Goal: Information Seeking & Learning: Learn about a topic

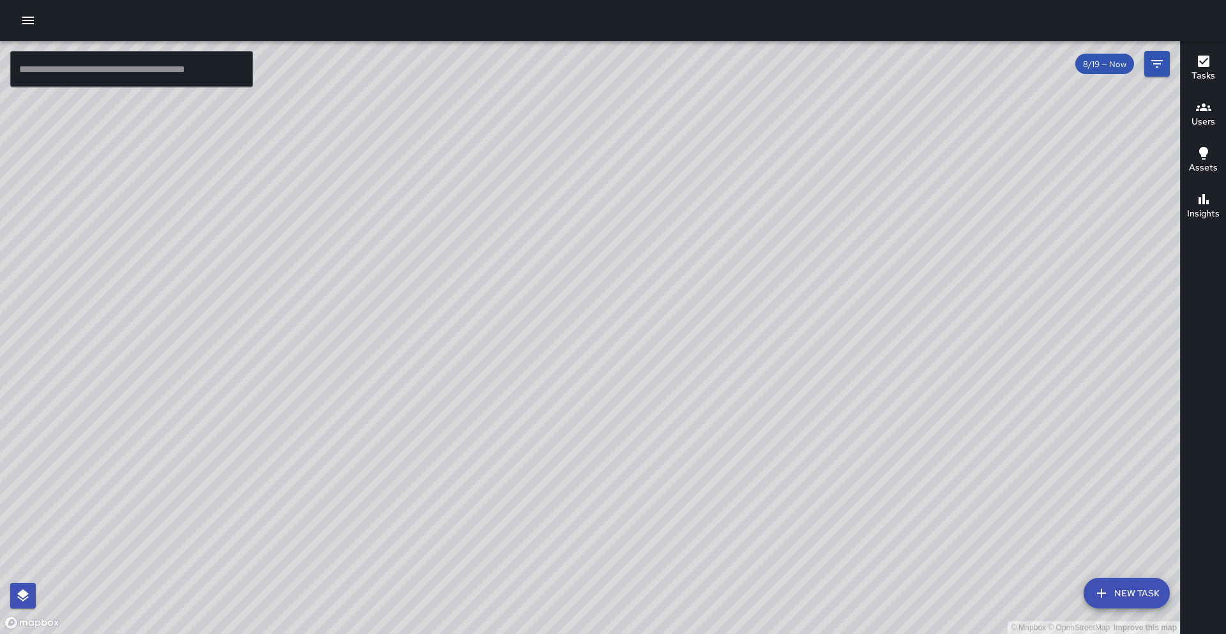
click at [414, 393] on div "© Mapbox © OpenStreetMap Improve this map M9 [PERSON_NAME] 9 1333 Broadway Comp…" at bounding box center [590, 337] width 1180 height 593
click at [414, 171] on div "© Mapbox © OpenStreetMap Improve this map" at bounding box center [590, 337] width 1180 height 593
click at [425, 169] on div "© Mapbox © OpenStreetMap Improve this map M5 [PERSON_NAME] [GEOGRAPHIC_DATA][ST…" at bounding box center [590, 337] width 1180 height 593
drag, startPoint x: 584, startPoint y: 267, endPoint x: 454, endPoint y: 203, distance: 144.5
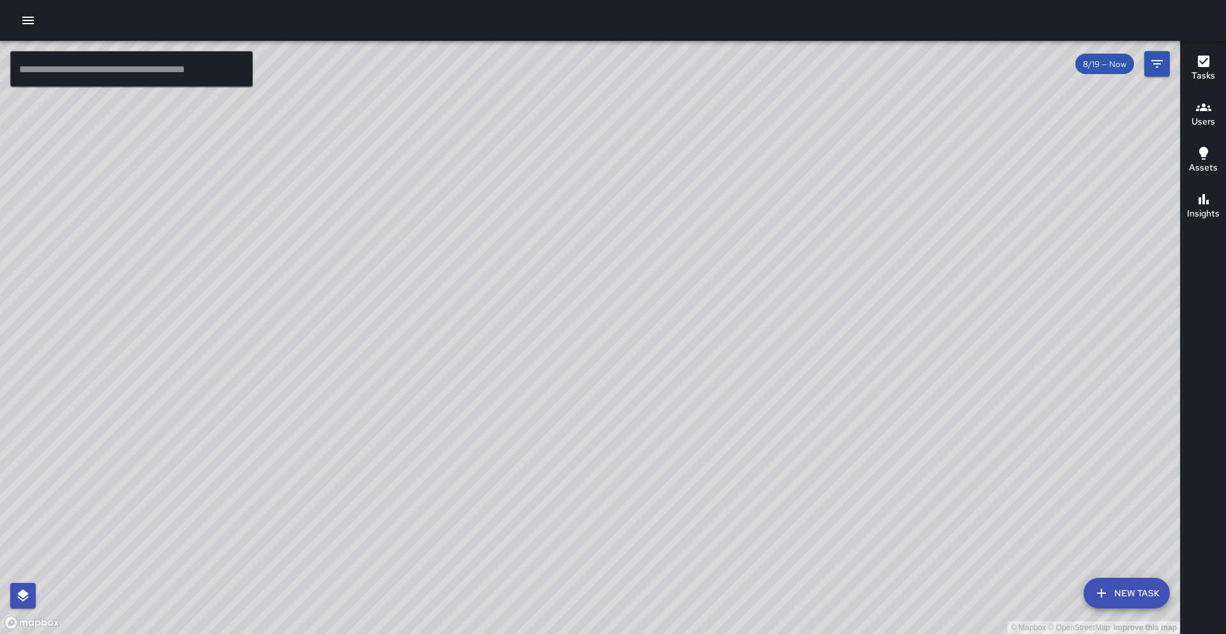
click at [454, 203] on div "© Mapbox © OpenStreetMap Improve this map" at bounding box center [590, 337] width 1180 height 593
drag, startPoint x: 463, startPoint y: 273, endPoint x: 551, endPoint y: 228, distance: 98.3
click at [551, 228] on div "© Mapbox © OpenStreetMap Improve this map" at bounding box center [590, 337] width 1180 height 593
drag, startPoint x: 465, startPoint y: 419, endPoint x: 515, endPoint y: 293, distance: 135.9
click at [515, 293] on div "© Mapbox © OpenStreetMap Improve this map" at bounding box center [590, 337] width 1180 height 593
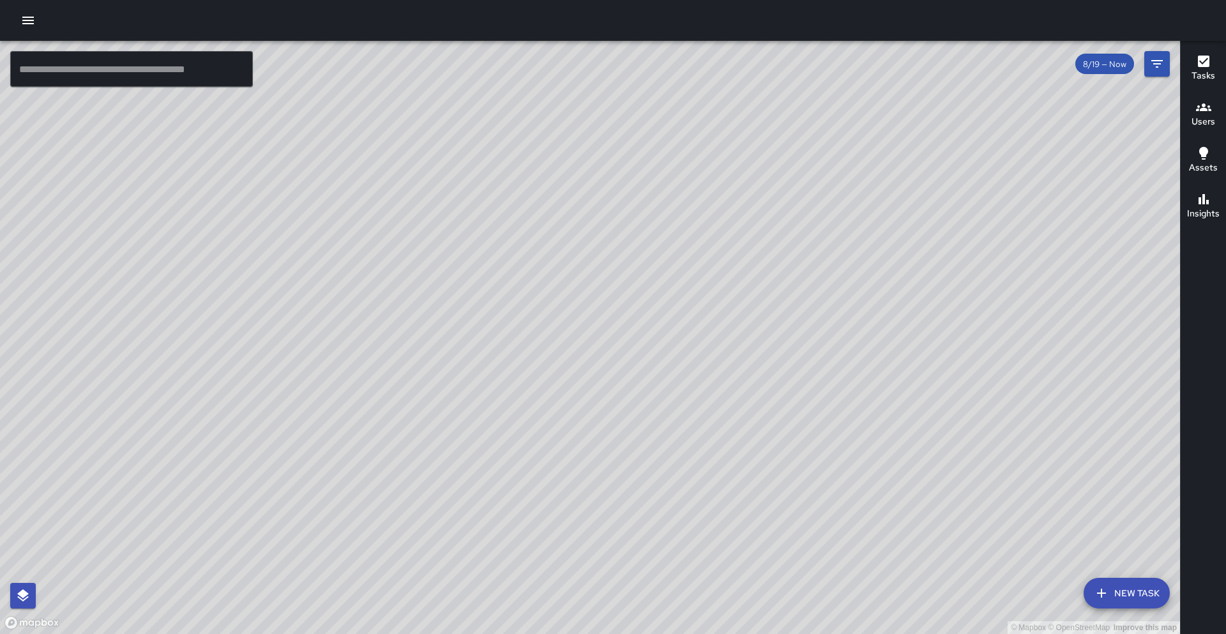
drag, startPoint x: 501, startPoint y: 416, endPoint x: 570, endPoint y: 340, distance: 102.7
click at [571, 324] on div "© Mapbox © OpenStreetMap Improve this map" at bounding box center [590, 337] width 1180 height 593
drag, startPoint x: 556, startPoint y: 406, endPoint x: 507, endPoint y: 300, distance: 116.9
click at [507, 300] on div "© Mapbox © OpenStreetMap Improve this map" at bounding box center [590, 337] width 1180 height 593
drag, startPoint x: 328, startPoint y: 279, endPoint x: 135, endPoint y: 169, distance: 222.3
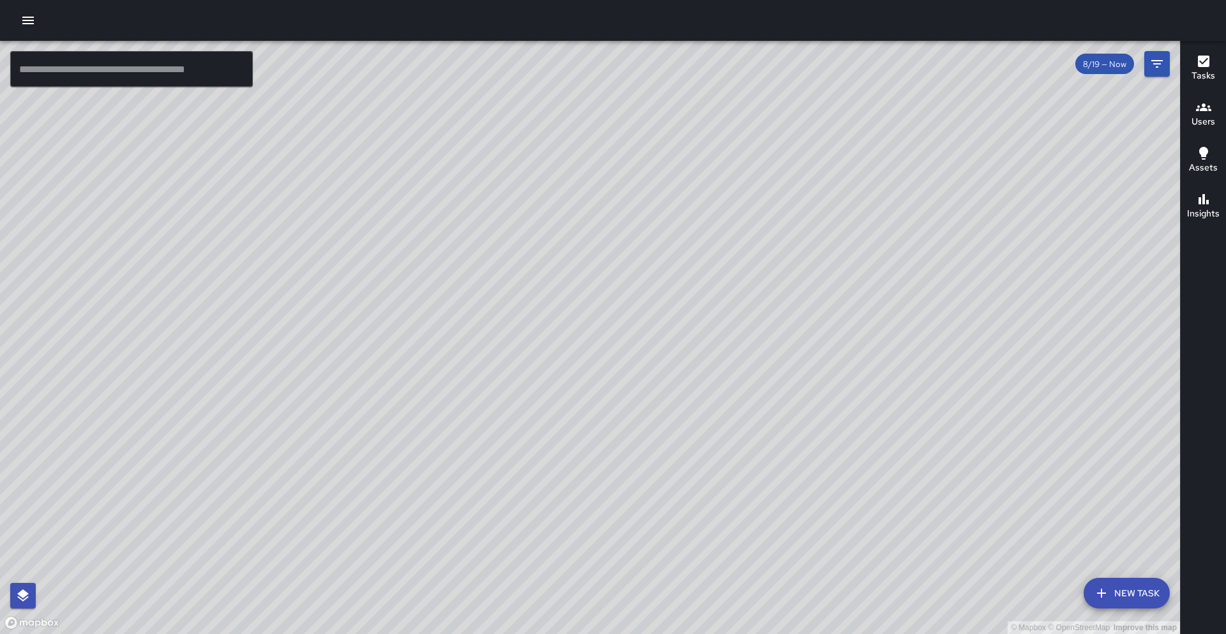
click at [135, 169] on div "© Mapbox © OpenStreetMap Improve this map" at bounding box center [590, 337] width 1180 height 593
drag, startPoint x: 162, startPoint y: 240, endPoint x: 282, endPoint y: 197, distance: 127.9
click at [282, 197] on div "© Mapbox © OpenStreetMap Improve this map" at bounding box center [590, 337] width 1180 height 593
drag, startPoint x: 261, startPoint y: 218, endPoint x: 297, endPoint y: 289, distance: 80.3
click at [296, 289] on div "© Mapbox © OpenStreetMap Improve this map" at bounding box center [590, 337] width 1180 height 593
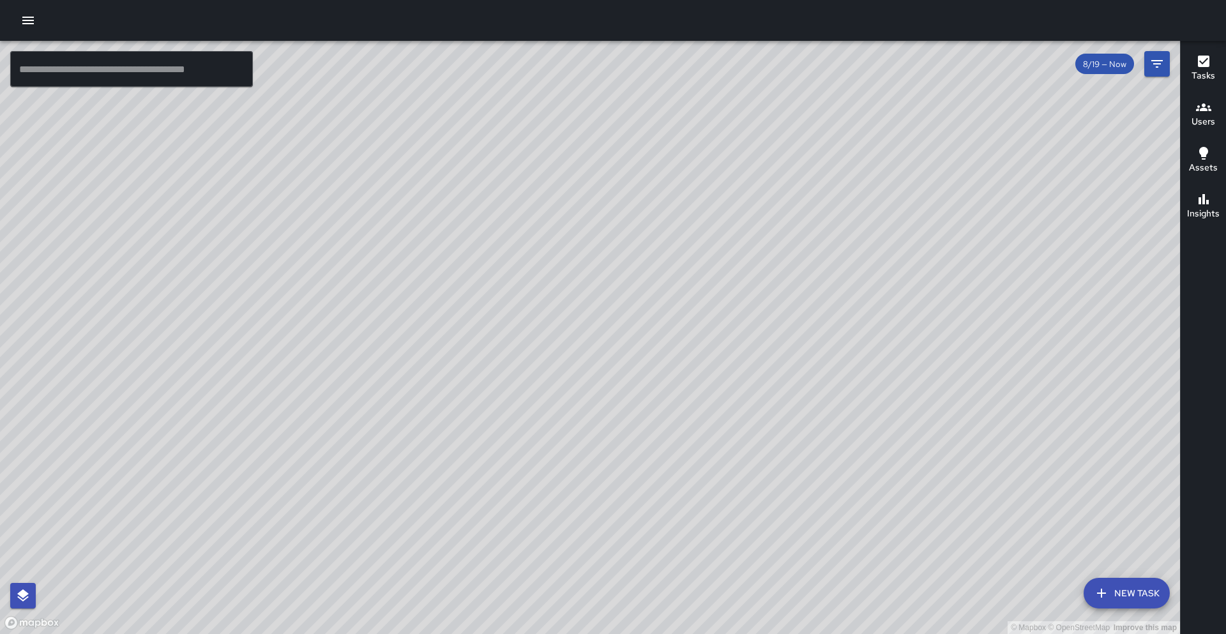
drag, startPoint x: 303, startPoint y: 307, endPoint x: 395, endPoint y: 273, distance: 98.4
click at [395, 273] on div "© Mapbox © OpenStreetMap Improve this map" at bounding box center [590, 337] width 1180 height 593
drag, startPoint x: 430, startPoint y: 420, endPoint x: 255, endPoint y: 280, distance: 223.6
click at [255, 250] on div "© Mapbox © OpenStreetMap Improve this map" at bounding box center [590, 337] width 1180 height 593
drag, startPoint x: 254, startPoint y: 308, endPoint x: 280, endPoint y: 454, distance: 148.0
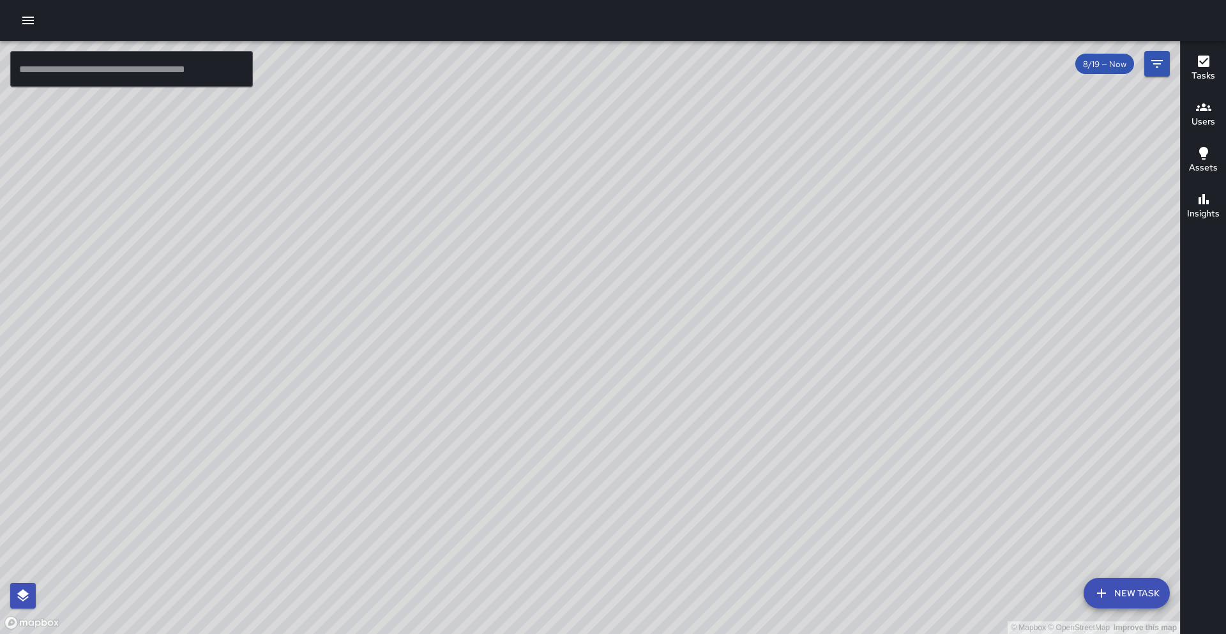
click at [296, 521] on div "© Mapbox © OpenStreetMap Improve this map" at bounding box center [590, 337] width 1180 height 593
drag, startPoint x: 257, startPoint y: 400, endPoint x: 322, endPoint y: 457, distance: 85.6
click at [367, 537] on div "© Mapbox © OpenStreetMap Improve this map" at bounding box center [590, 337] width 1180 height 593
drag, startPoint x: 317, startPoint y: 453, endPoint x: 471, endPoint y: 581, distance: 199.6
click at [471, 581] on div "© Mapbox © OpenStreetMap Improve this map" at bounding box center [590, 337] width 1180 height 593
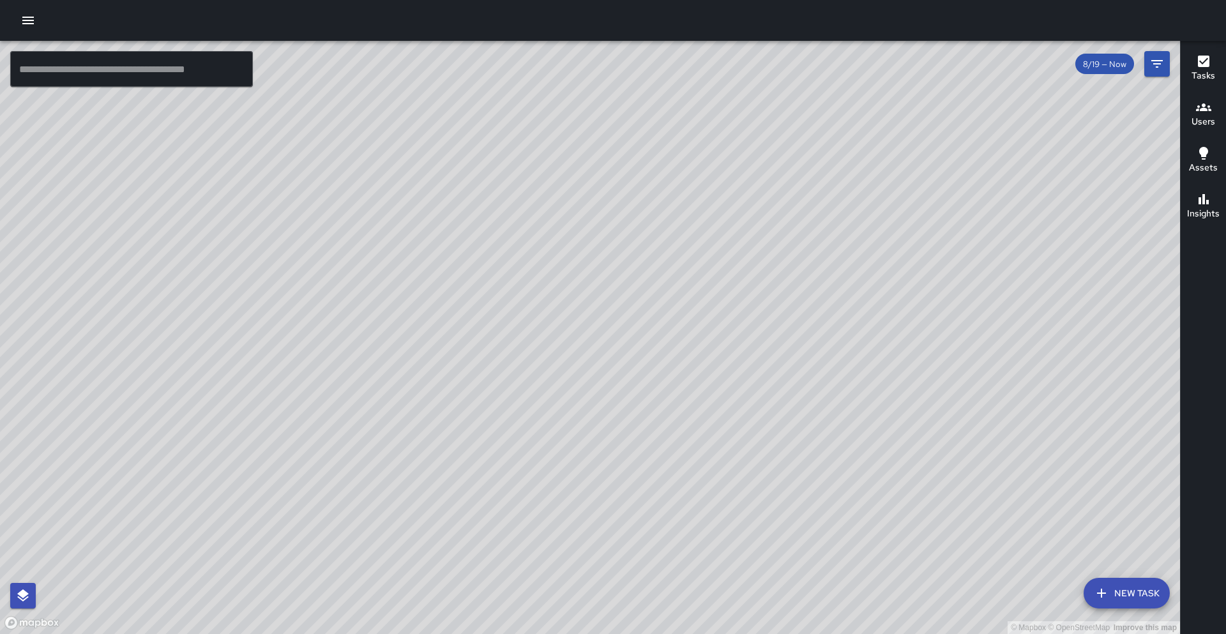
click at [30, 18] on icon "button" at bounding box center [27, 20] width 15 height 15
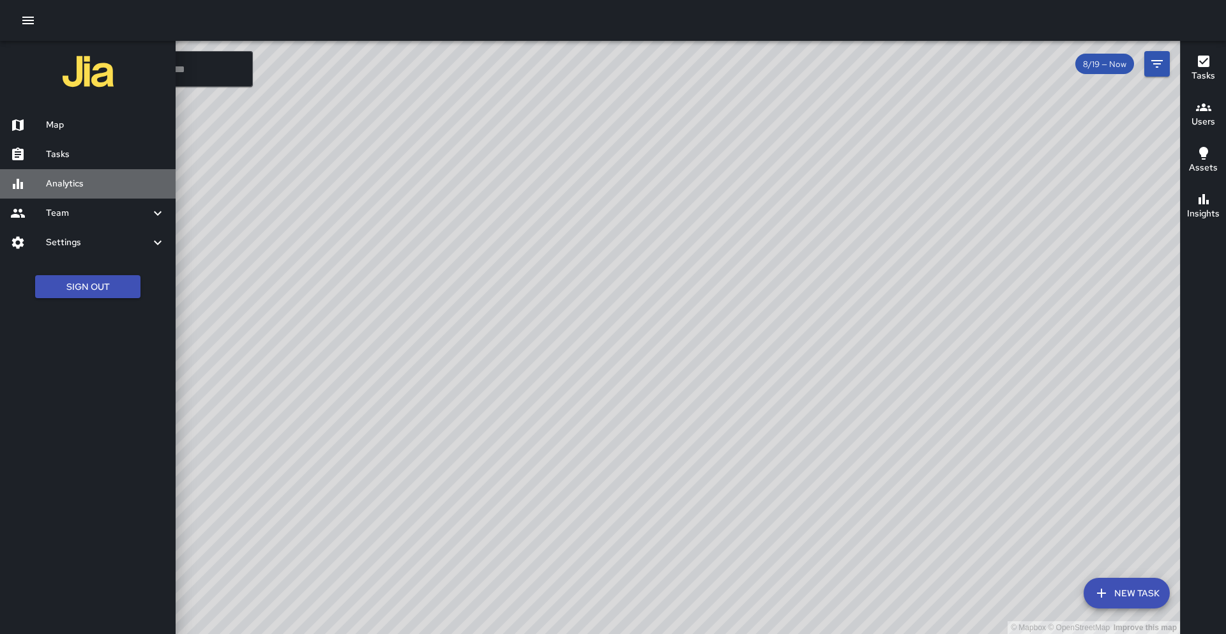
click at [85, 178] on h6 "Analytics" at bounding box center [105, 184] width 119 height 14
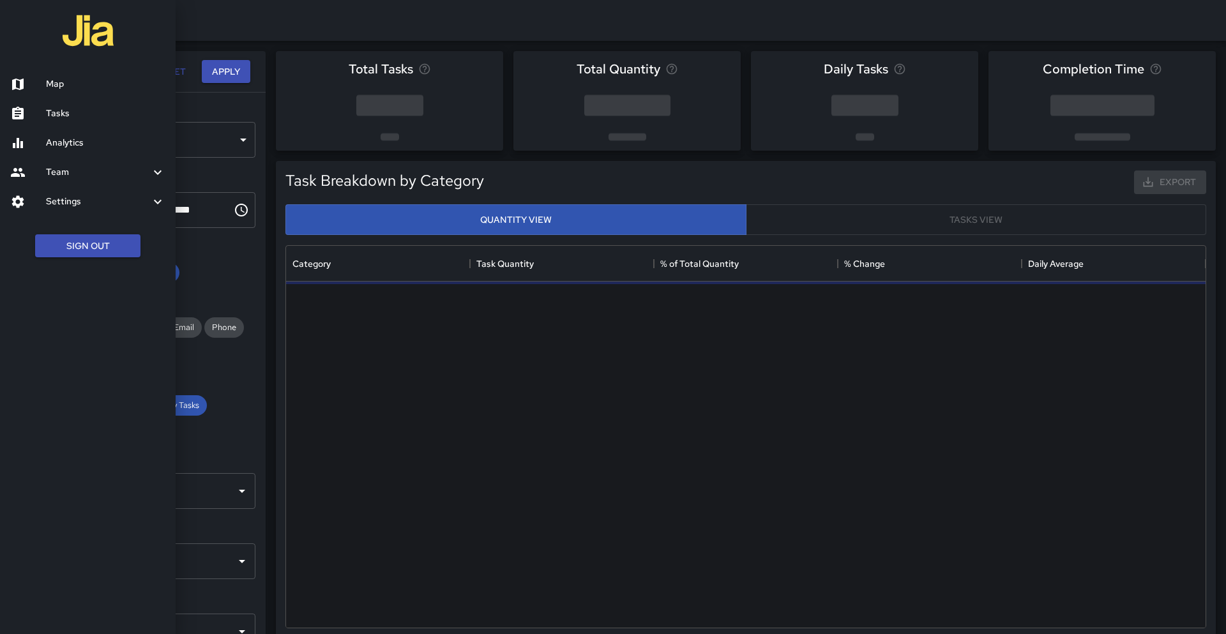
scroll to position [382, 920]
drag, startPoint x: 437, startPoint y: 377, endPoint x: 403, endPoint y: 375, distance: 33.9
click at [437, 377] on div at bounding box center [613, 317] width 1226 height 634
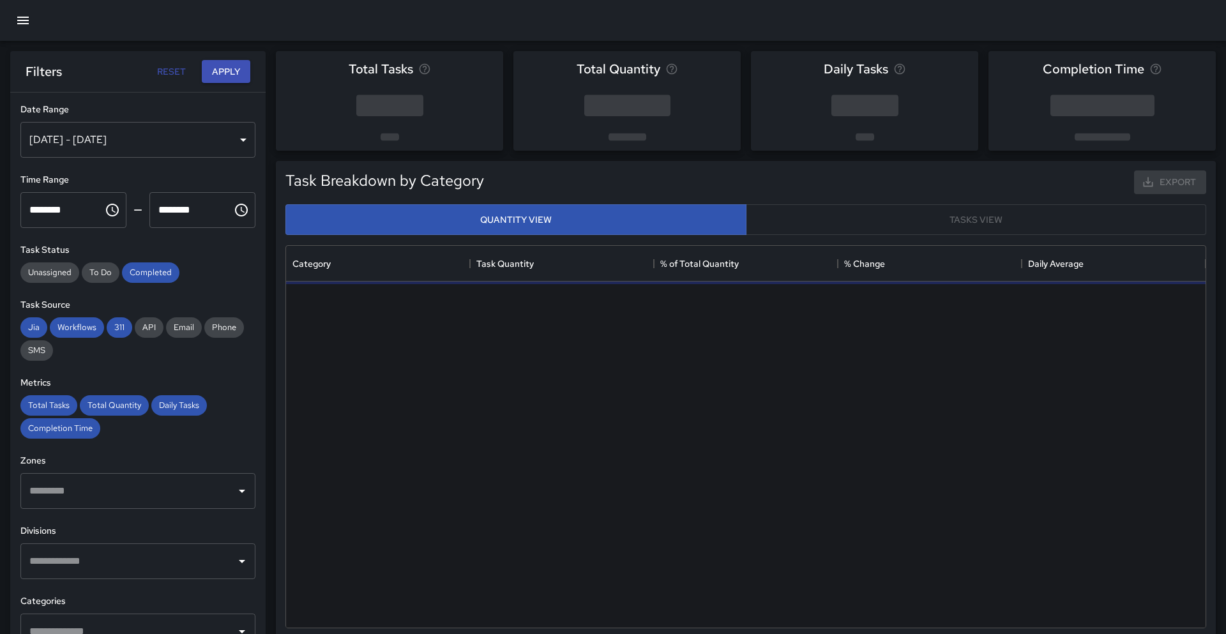
click at [243, 148] on div "[DATE] - [DATE]" at bounding box center [137, 140] width 235 height 36
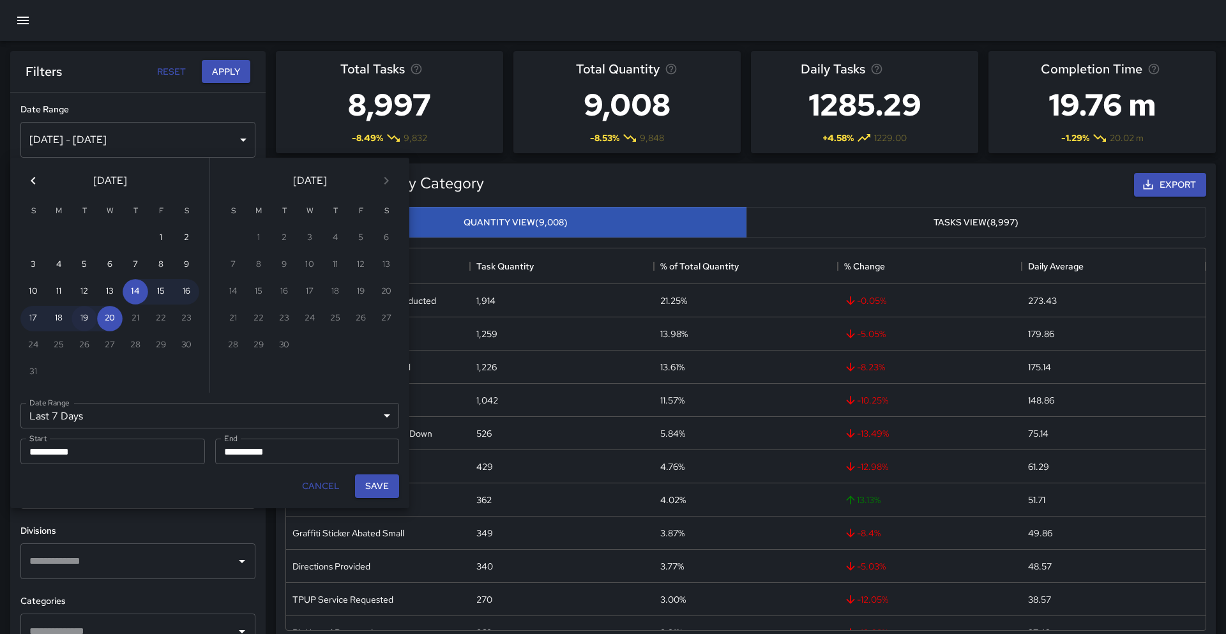
click at [88, 320] on button "19" at bounding box center [85, 319] width 26 height 26
type input "******"
type input "**********"
click at [88, 320] on button "19" at bounding box center [85, 319] width 26 height 26
type input "**********"
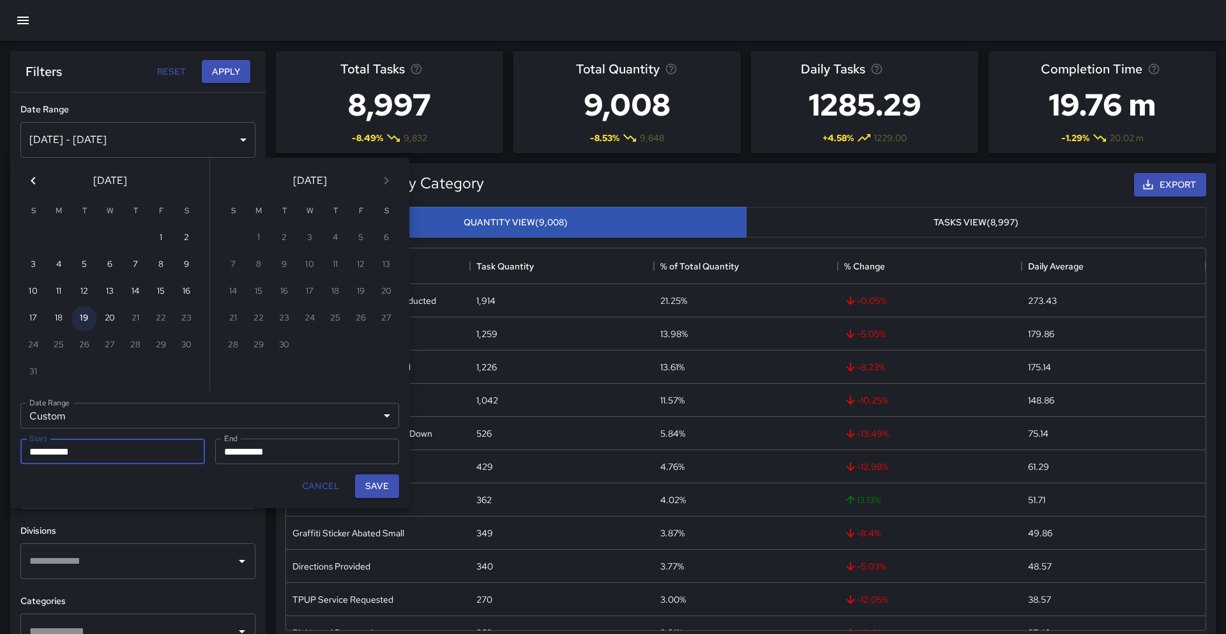
click at [86, 320] on button "19" at bounding box center [85, 319] width 26 height 26
click at [373, 486] on button "Save" at bounding box center [377, 487] width 44 height 24
type input "**********"
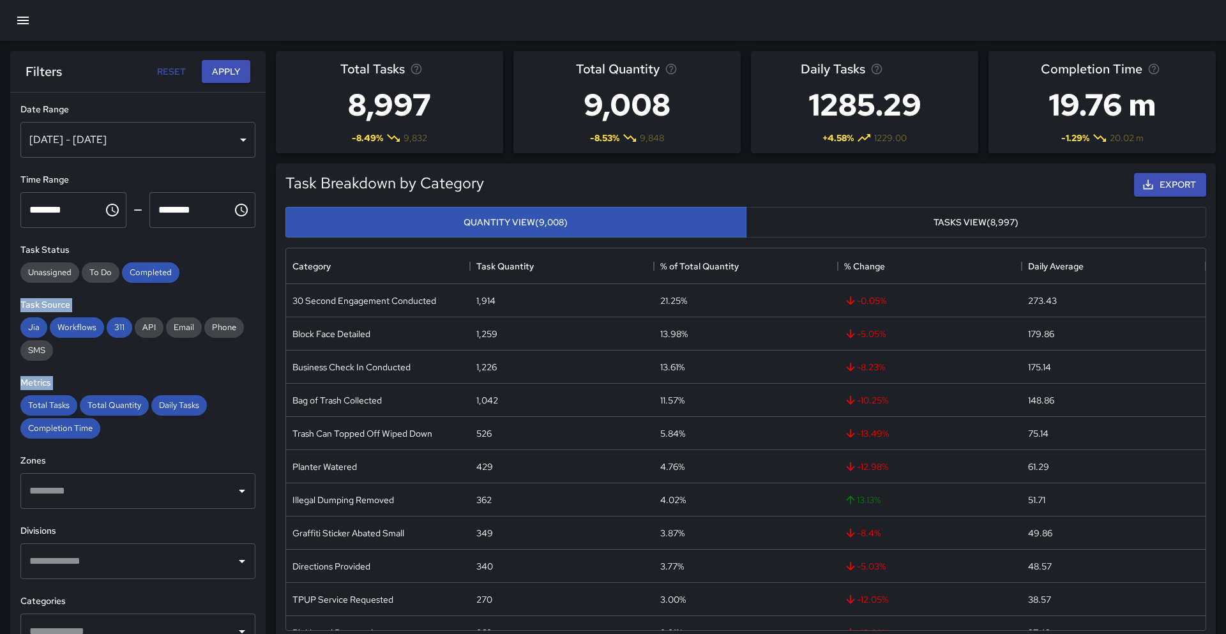
drag, startPoint x: 238, startPoint y: 431, endPoint x: 208, endPoint y: 285, distance: 149.4
click at [175, 252] on div "**********" at bounding box center [137, 389] width 255 height 593
drag, startPoint x: 259, startPoint y: 386, endPoint x: 329, endPoint y: 372, distance: 71.6
click at [244, 270] on div "**********" at bounding box center [137, 389] width 255 height 593
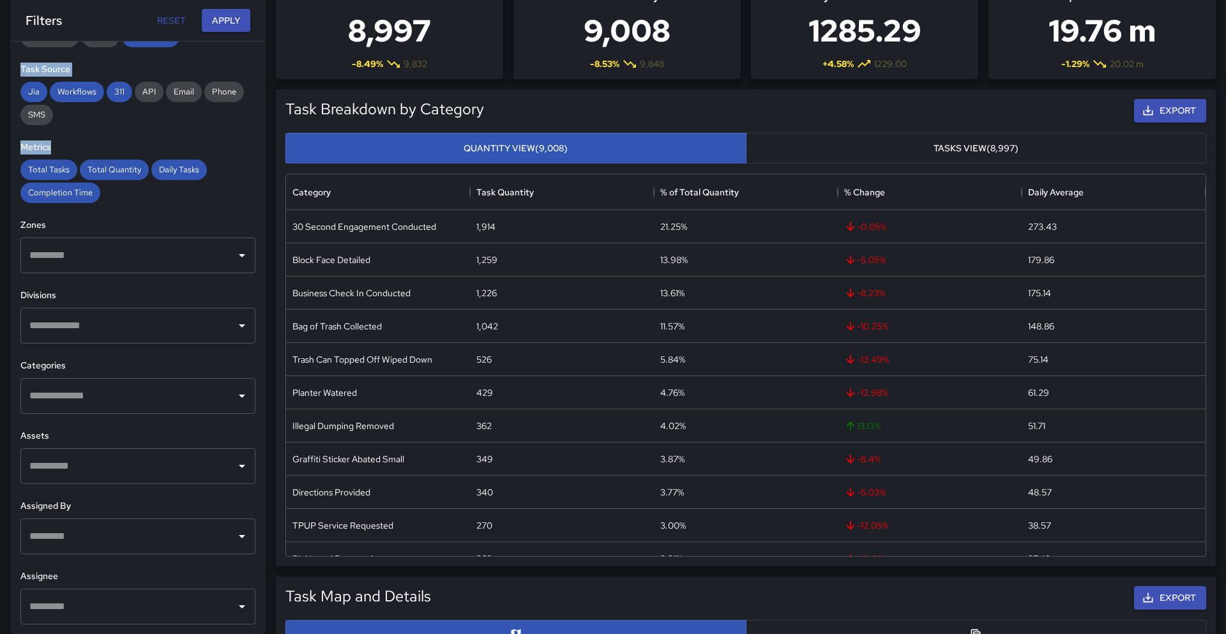
scroll to position [77, 0]
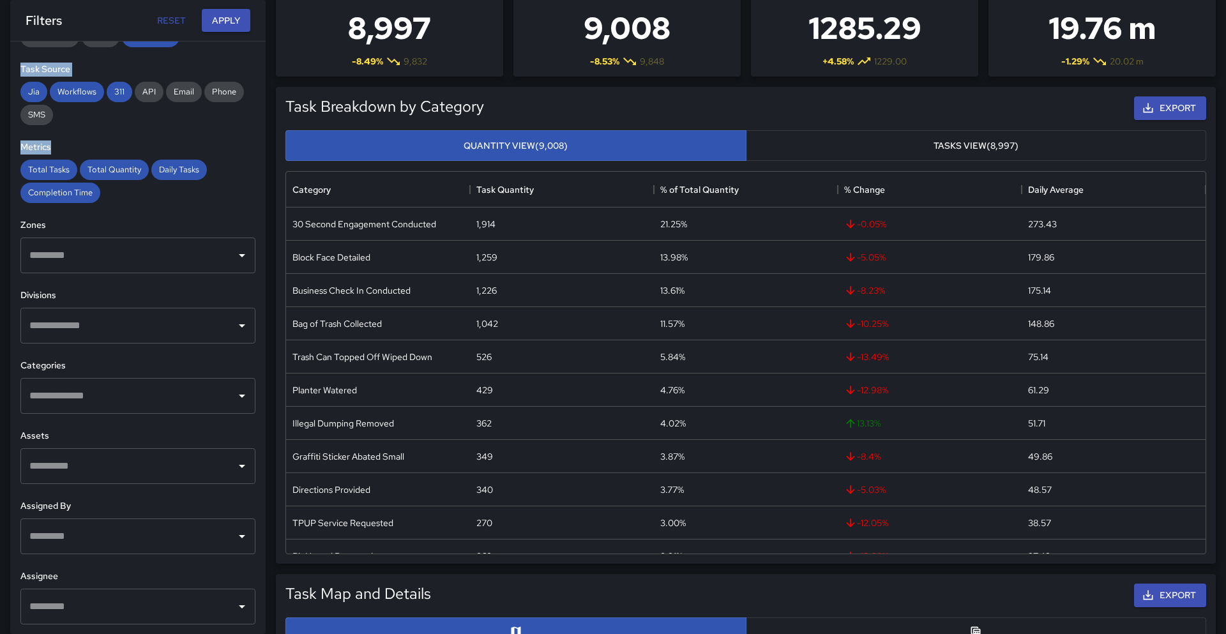
click at [222, 539] on input "text" at bounding box center [128, 536] width 204 height 24
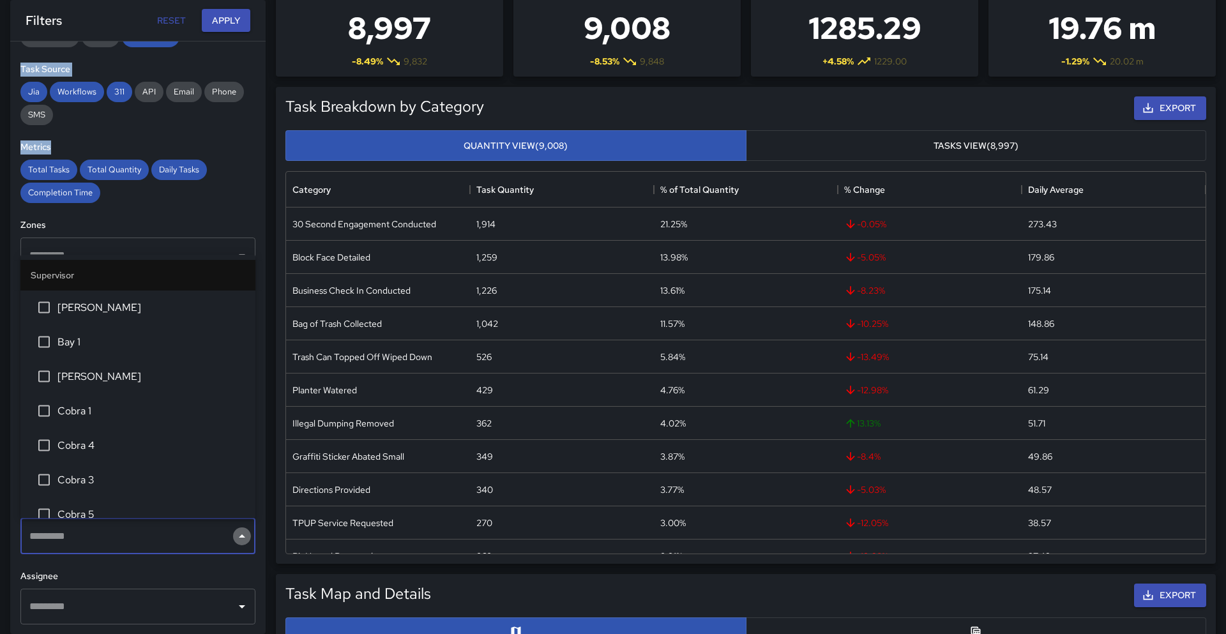
click at [243, 537] on icon "Close" at bounding box center [242, 536] width 6 height 3
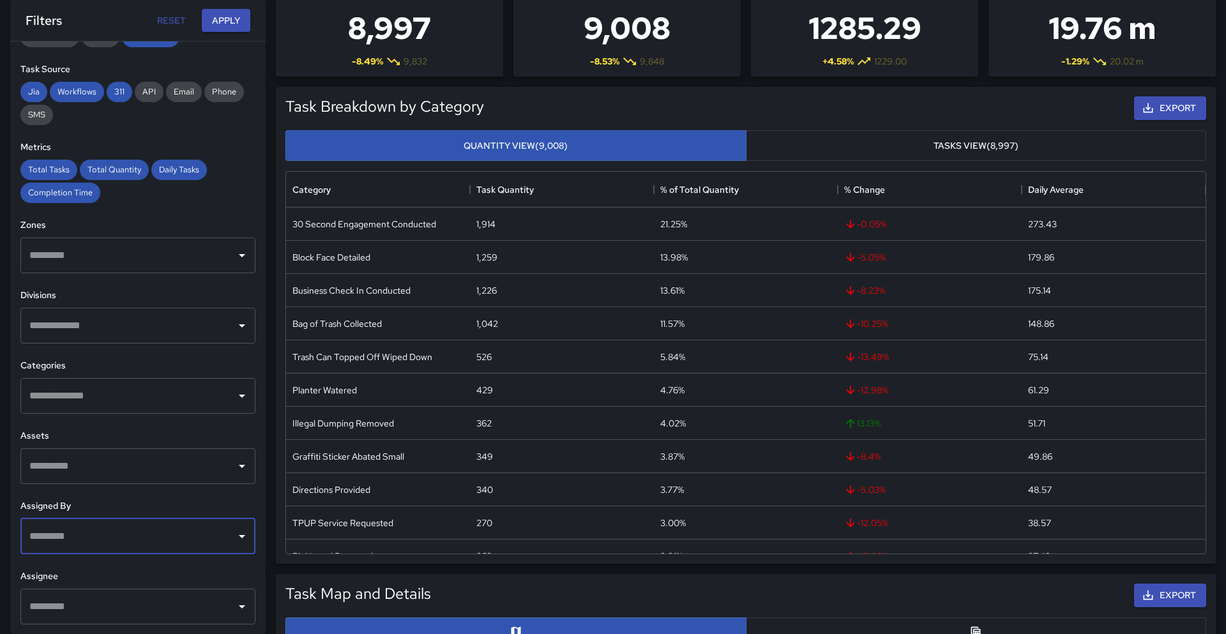
drag, startPoint x: 231, startPoint y: 398, endPoint x: 243, endPoint y: 398, distance: 12.8
click at [230, 398] on div "​" at bounding box center [137, 396] width 235 height 36
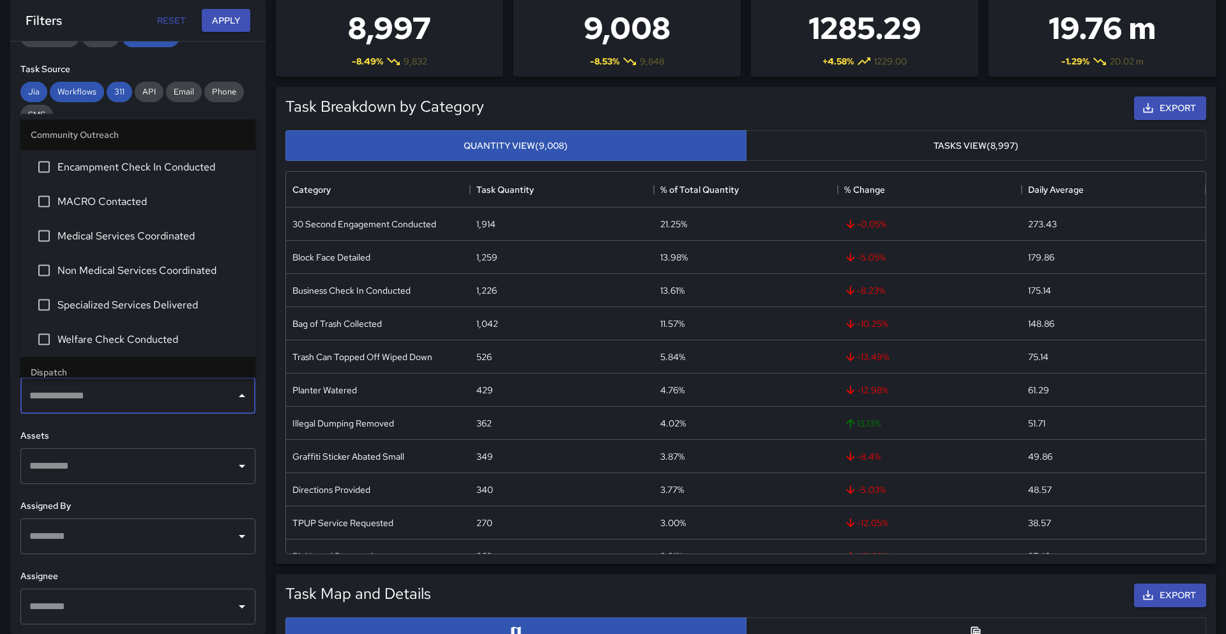
click at [243, 397] on icon "Close" at bounding box center [242, 395] width 6 height 3
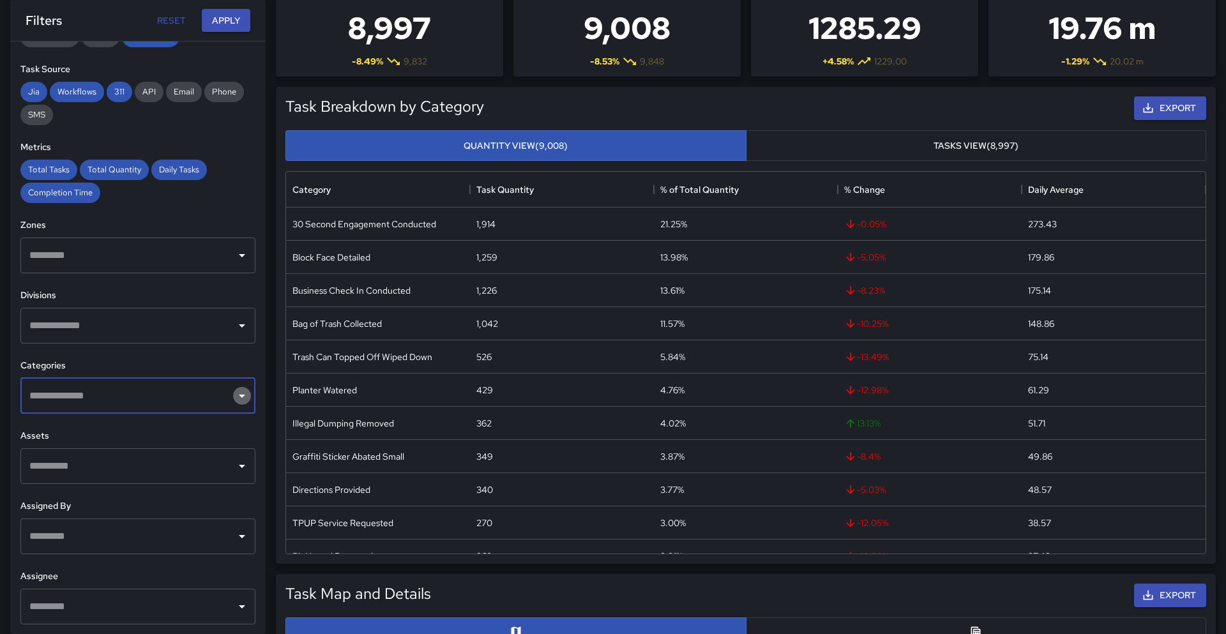
click at [243, 397] on icon "Open" at bounding box center [241, 395] width 15 height 15
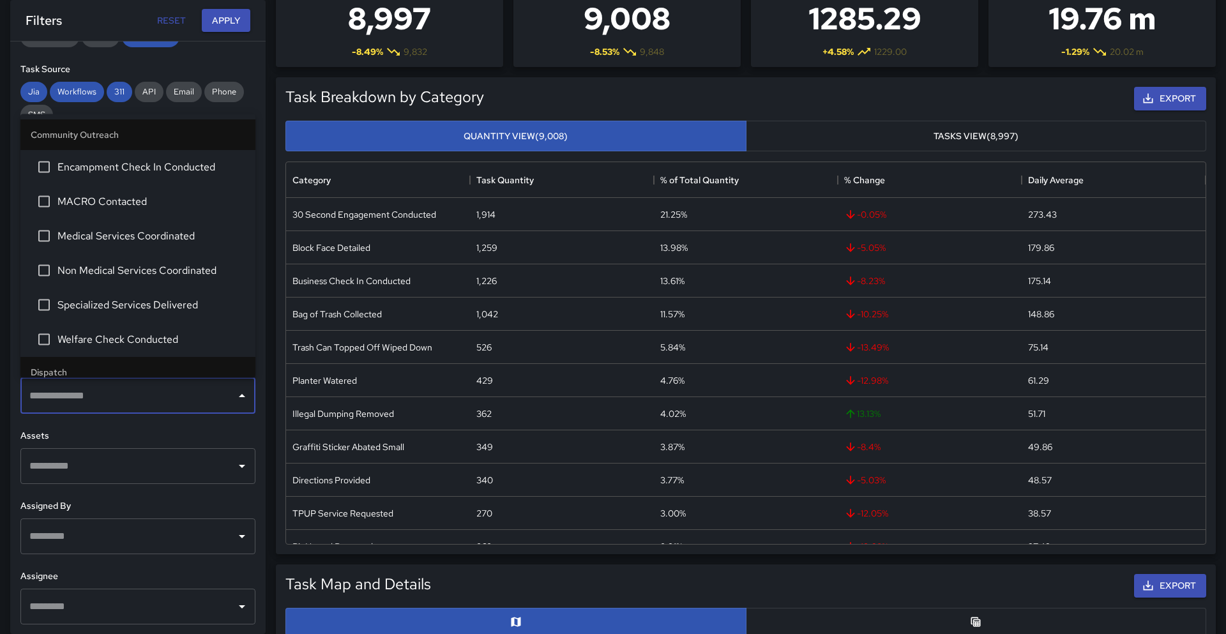
click at [243, 397] on icon "Close" at bounding box center [242, 395] width 6 height 3
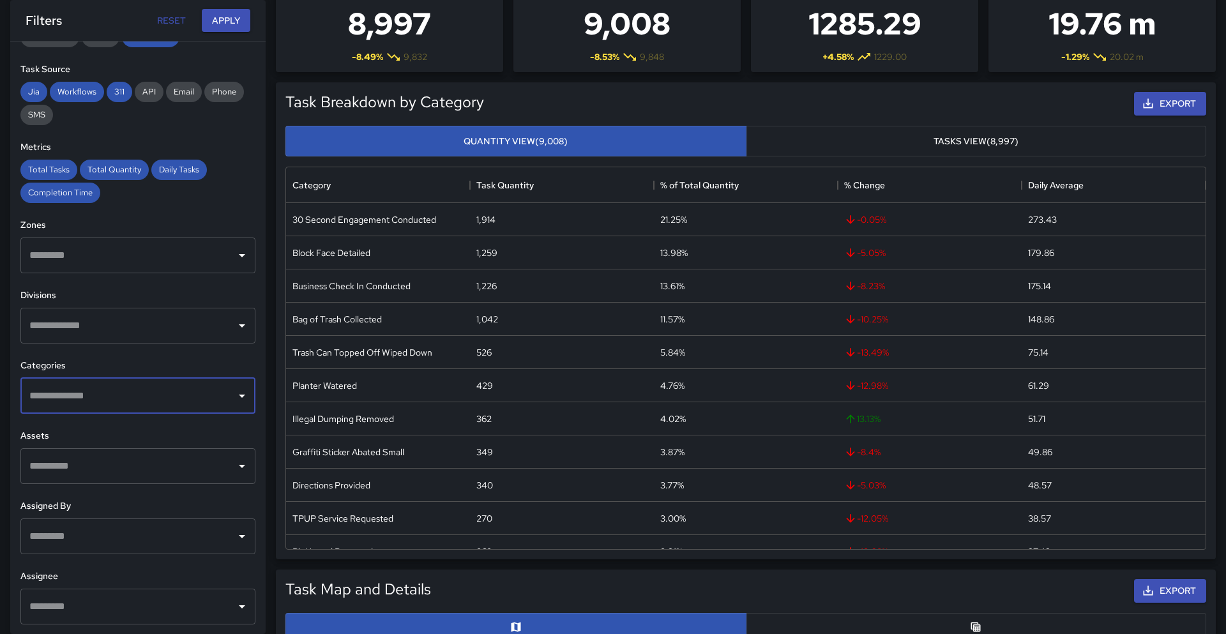
click at [243, 397] on icon "Open" at bounding box center [241, 395] width 15 height 15
click at [243, 397] on icon "Open" at bounding box center [242, 396] width 6 height 3
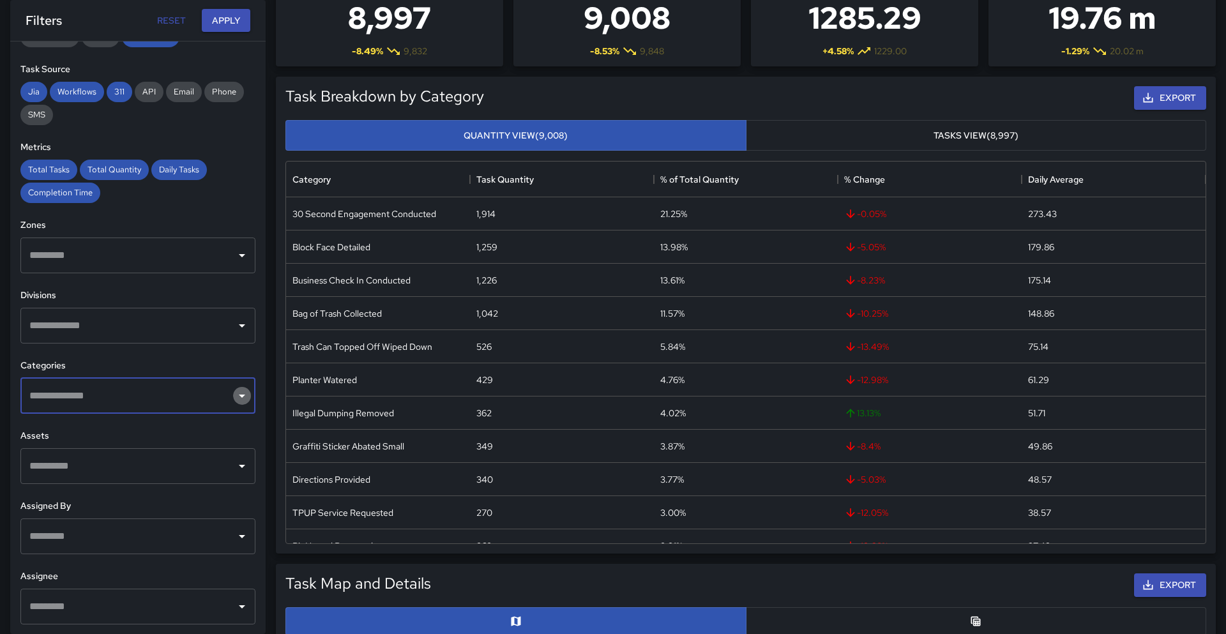
click at [243, 397] on icon "Open" at bounding box center [241, 395] width 15 height 15
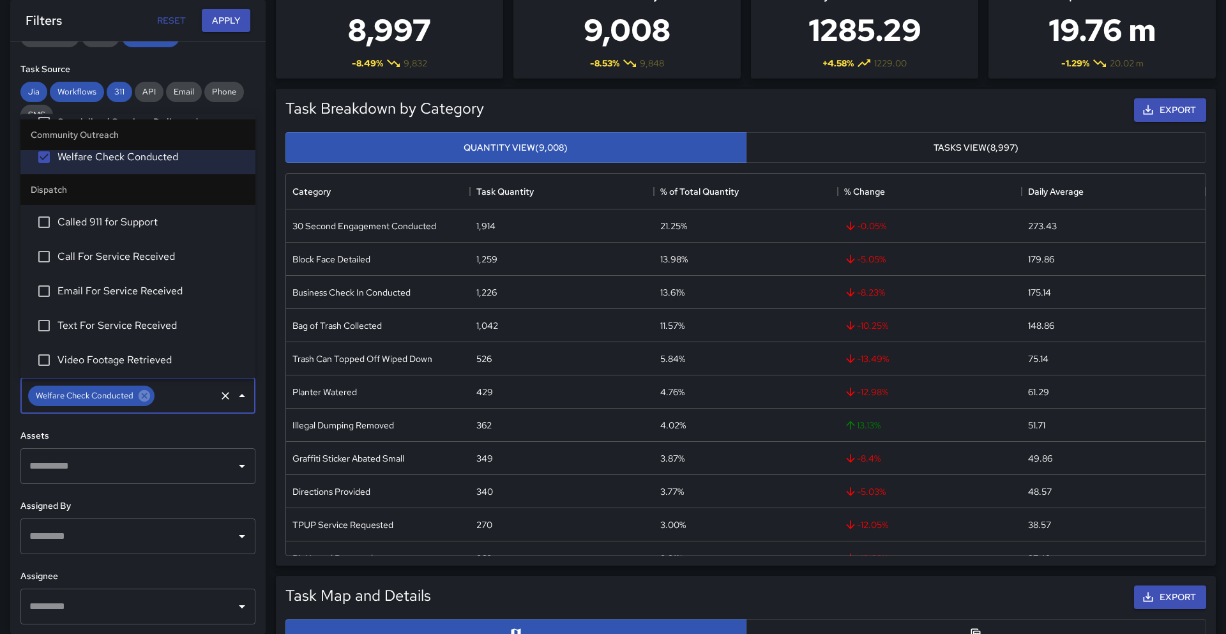
scroll to position [247, 0]
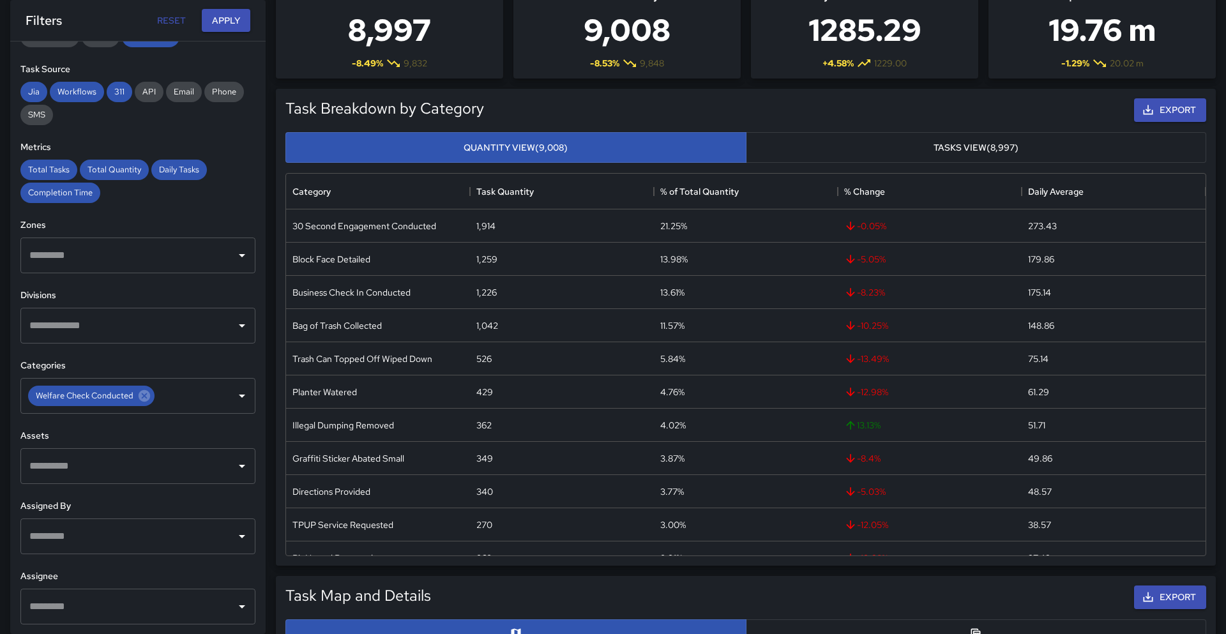
click at [268, 384] on div "Task Breakdown by Category Export Quantity View (9,008) Tasks View (8,997) Cate…" at bounding box center [741, 322] width 950 height 487
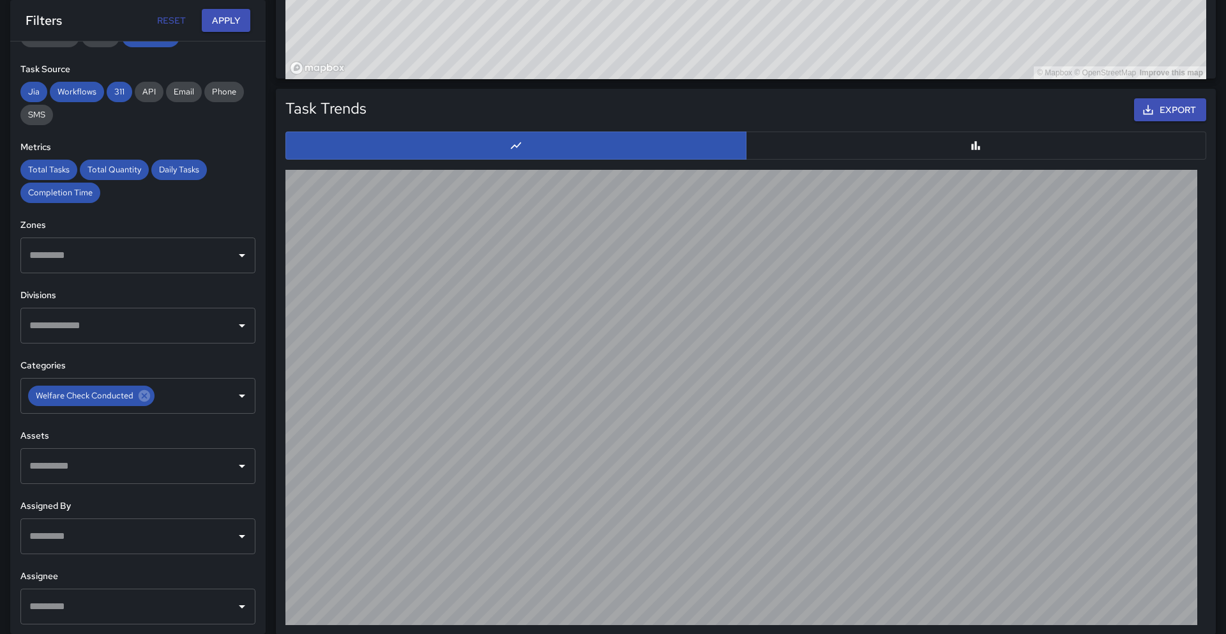
scroll to position [1175, 0]
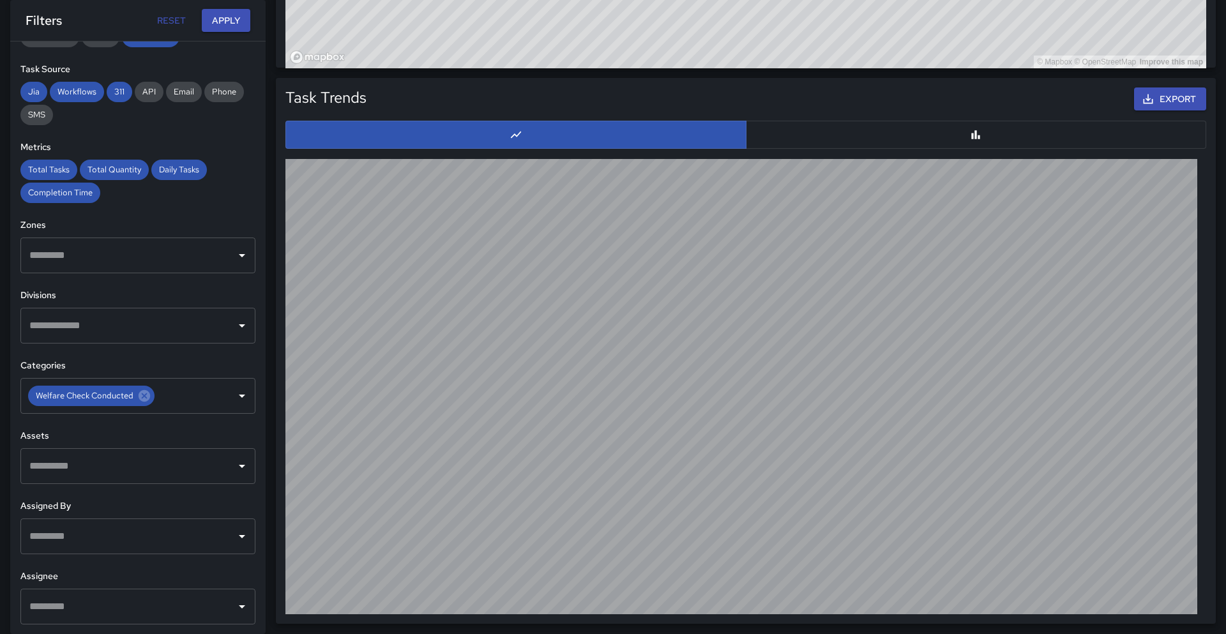
click at [834, 142] on button "button" at bounding box center [976, 135] width 461 height 28
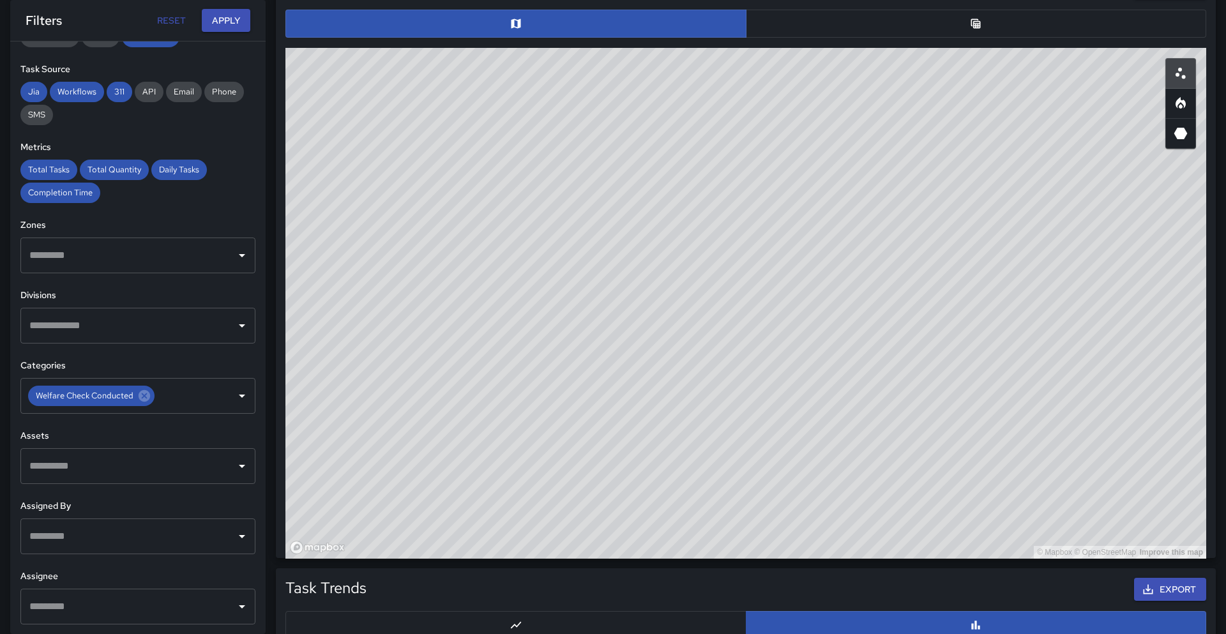
scroll to position [664, 0]
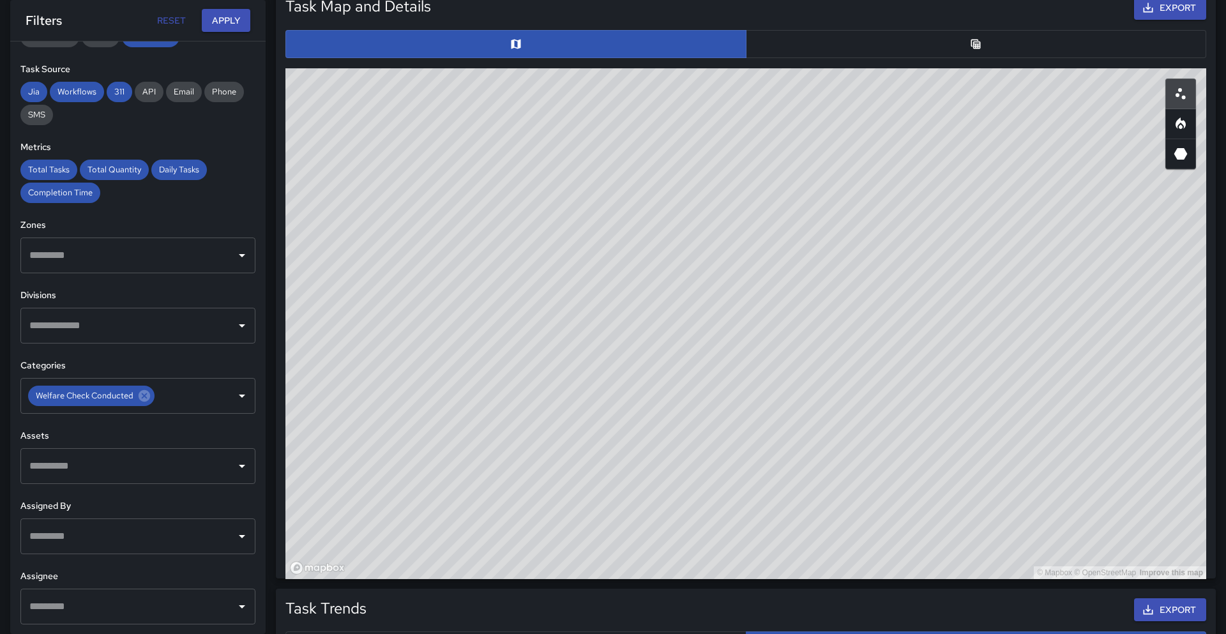
click at [240, 333] on button "Open" at bounding box center [242, 326] width 18 height 18
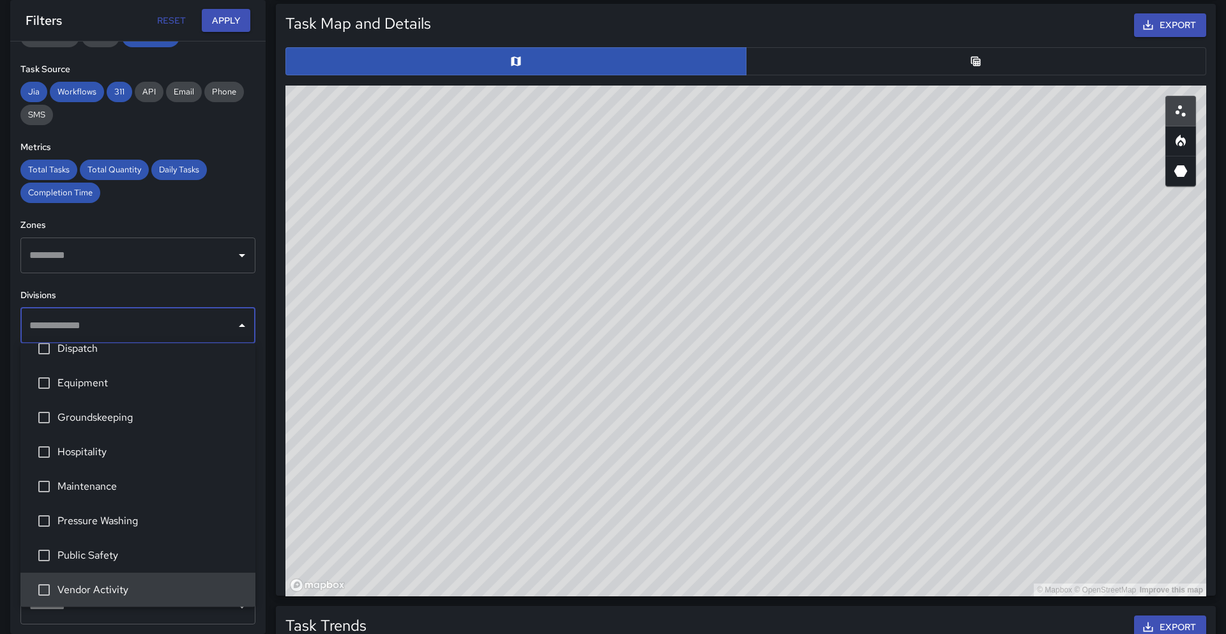
scroll to position [5, 0]
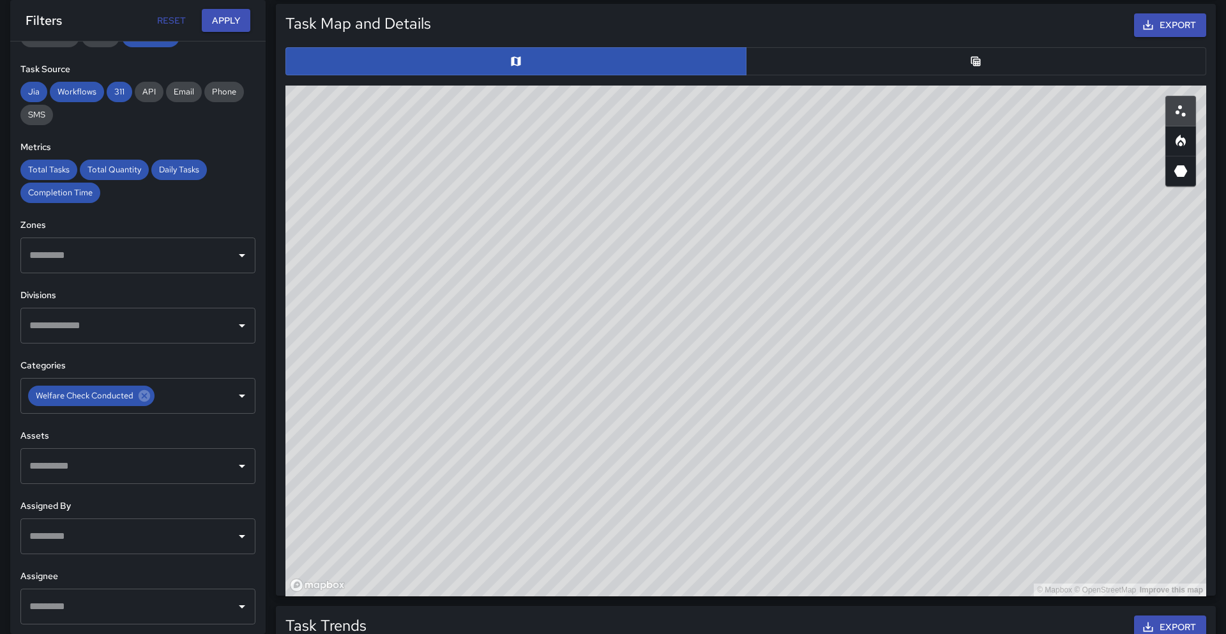
drag, startPoint x: 273, startPoint y: 411, endPoint x: 274, endPoint y: 366, distance: 45.4
click at [274, 366] on div "Task Map and Details Export ID Address Division 81cf14a0 [GEOGRAPHIC_DATA] Publ…" at bounding box center [741, 295] width 950 height 602
click at [147, 392] on icon at bounding box center [144, 395] width 11 height 11
click at [215, 319] on input "text" at bounding box center [128, 326] width 204 height 24
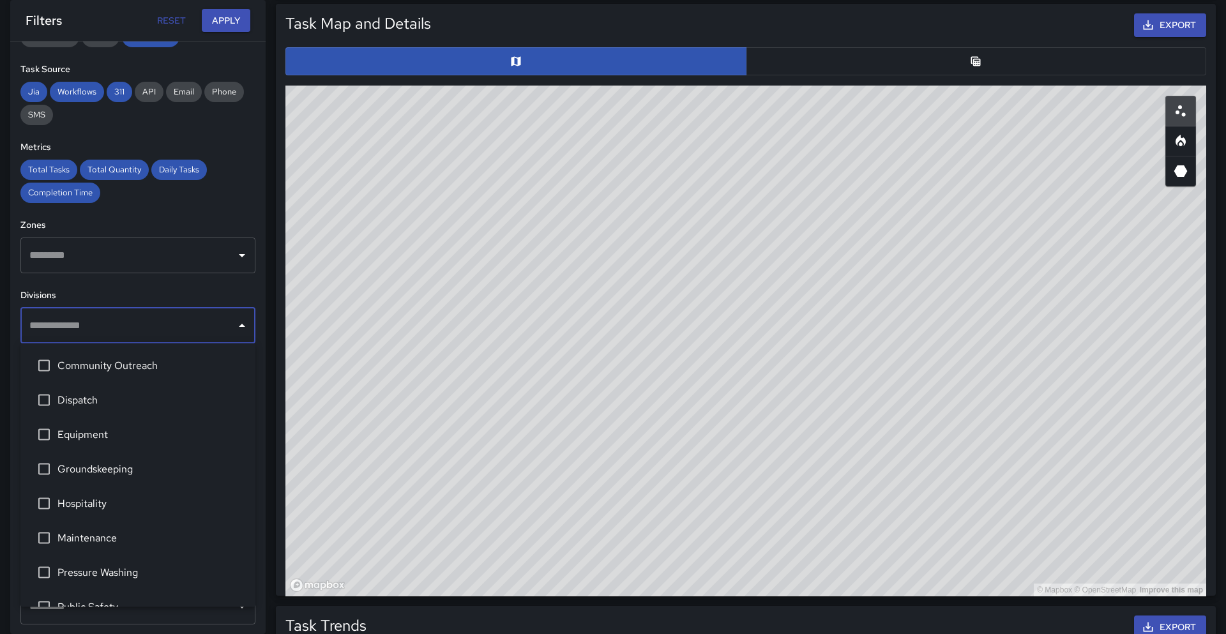
click at [245, 273] on div "​" at bounding box center [137, 256] width 235 height 36
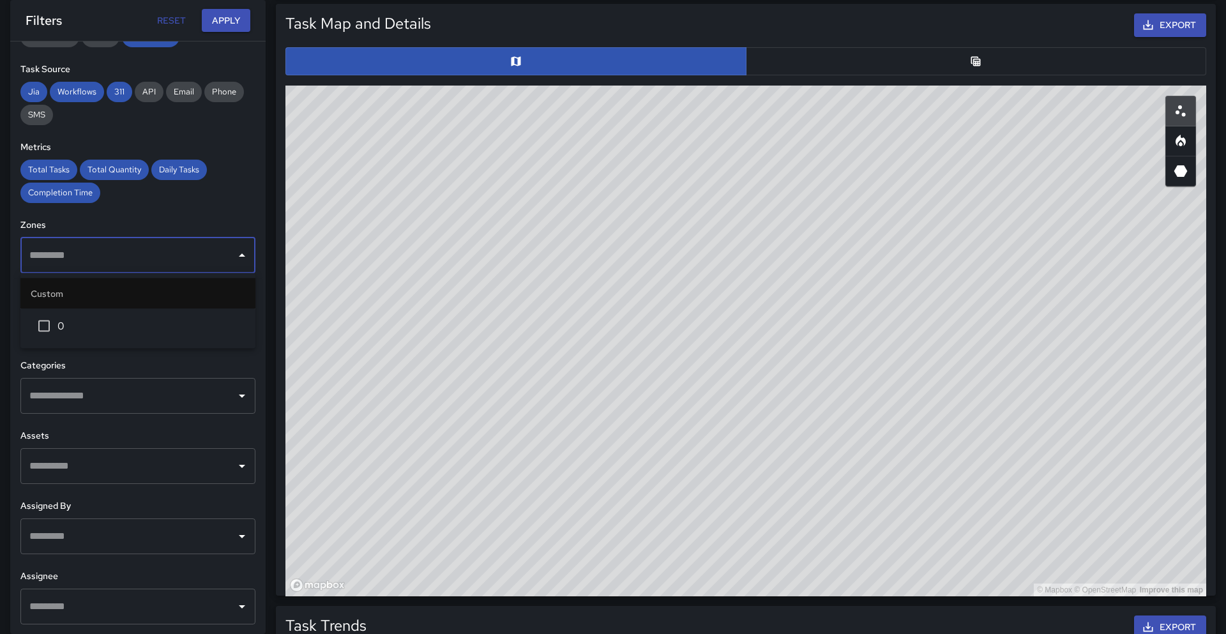
click at [247, 387] on div at bounding box center [241, 396] width 17 height 18
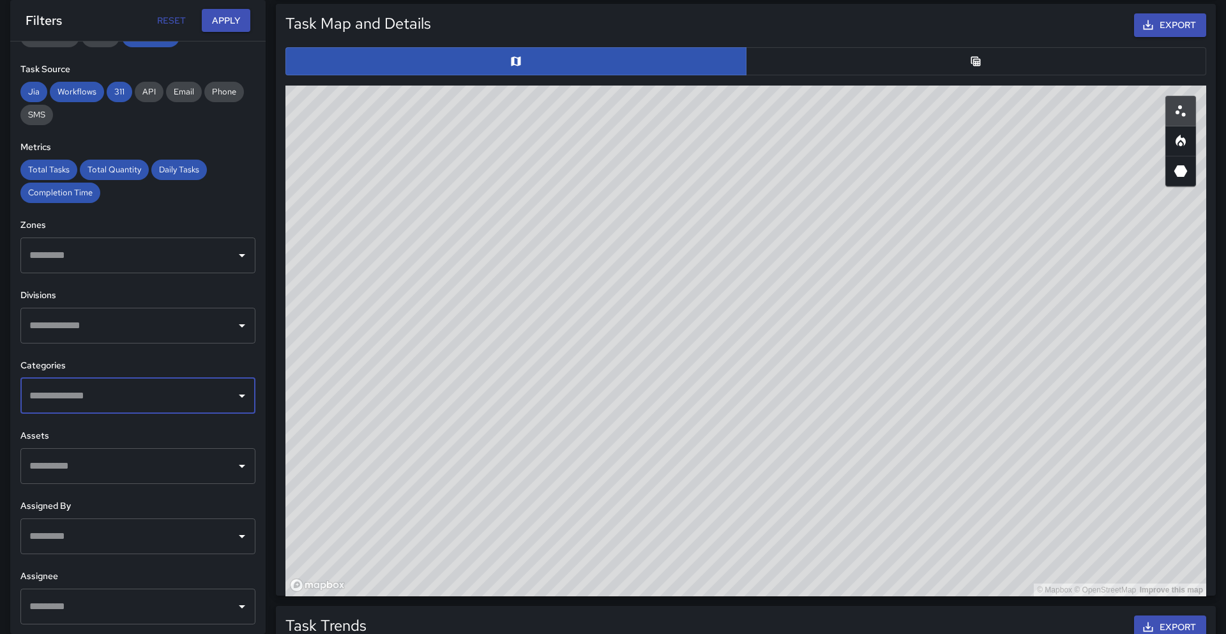
click at [240, 393] on icon "Open" at bounding box center [241, 395] width 15 height 15
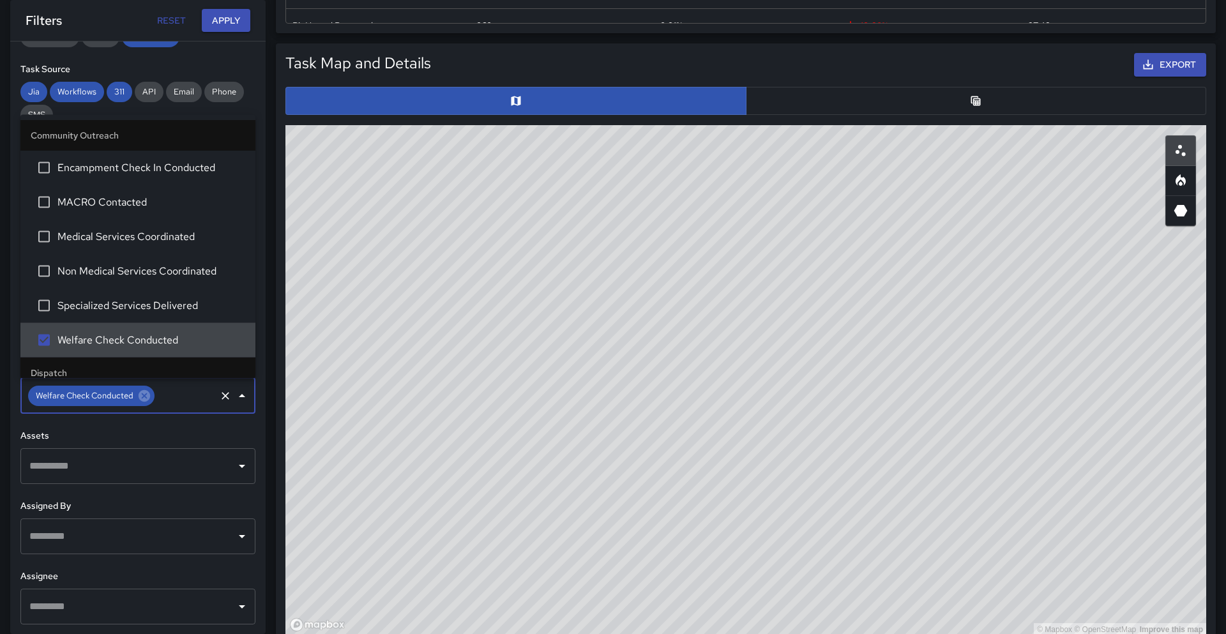
scroll to position [627, 0]
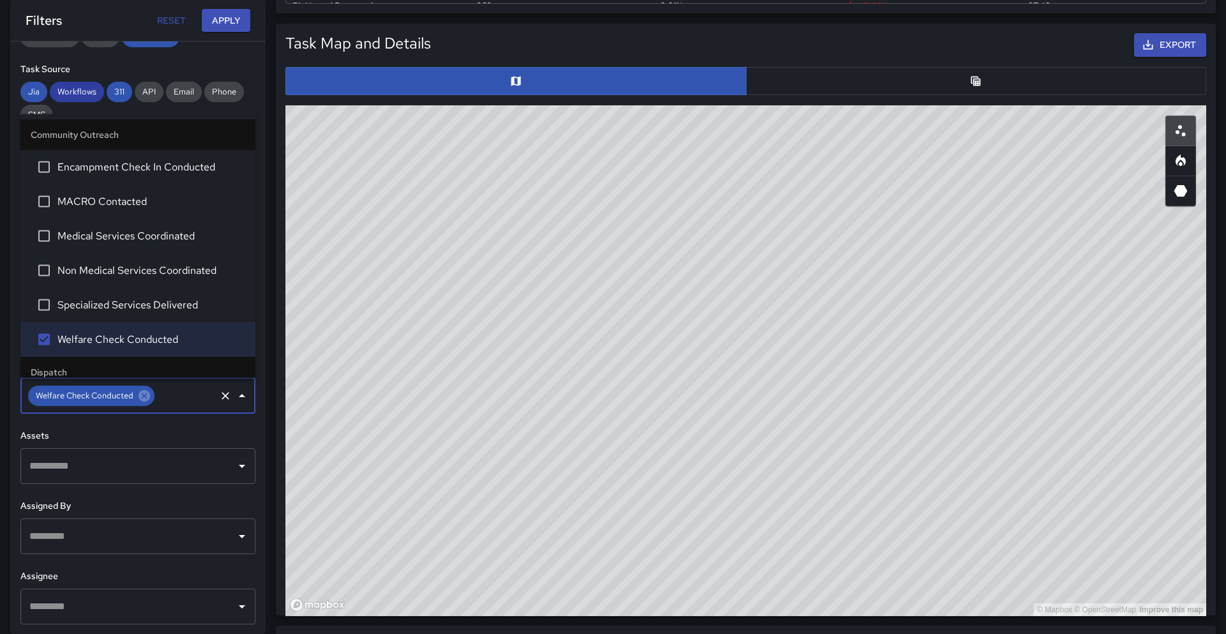
click at [70, 98] on div "Workflows" at bounding box center [77, 92] width 54 height 20
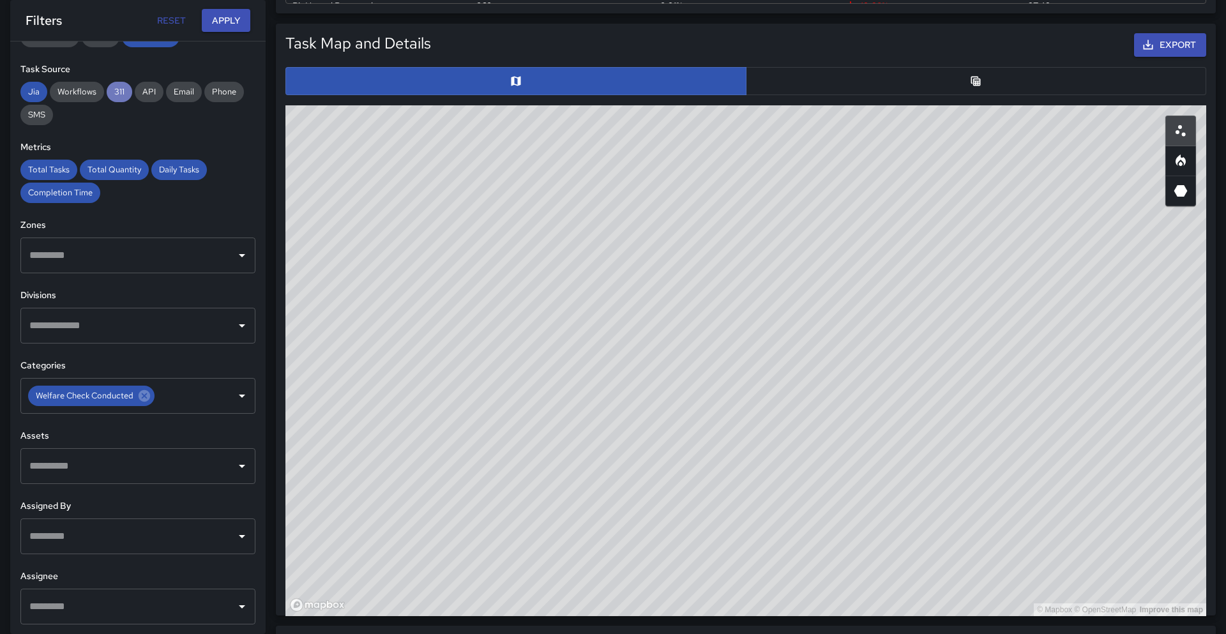
click at [119, 96] on span "311" at bounding box center [120, 91] width 26 height 11
click at [67, 171] on span "Total Tasks" at bounding box center [48, 169] width 57 height 11
click at [95, 172] on span "Total Quantity" at bounding box center [114, 169] width 69 height 11
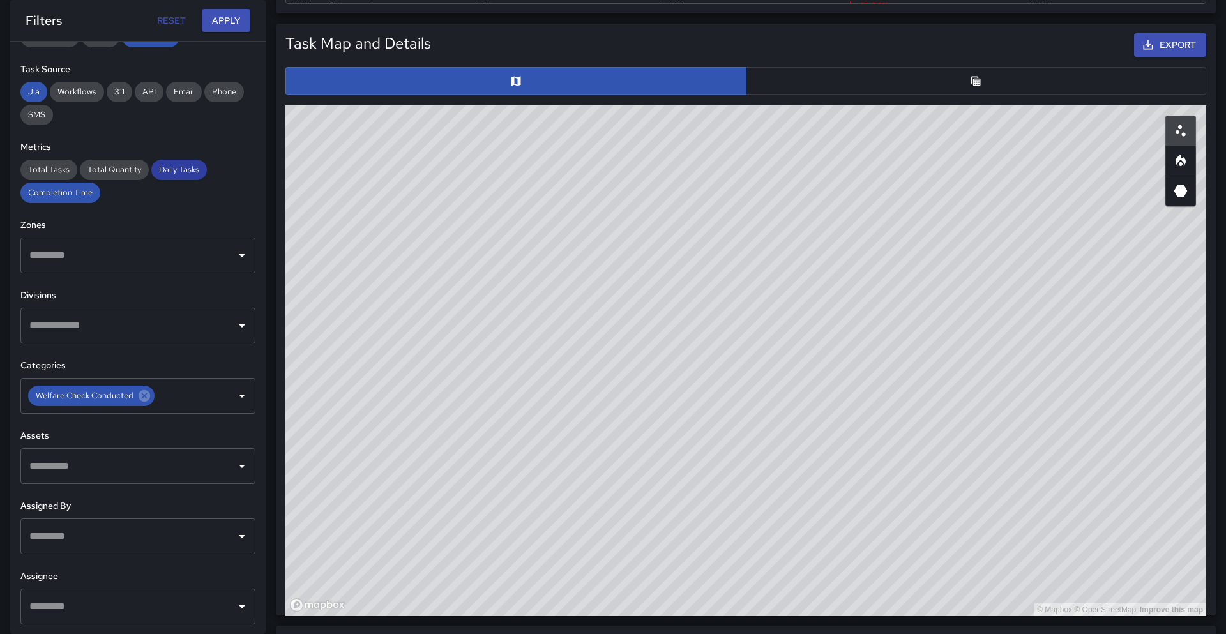
click at [167, 169] on span "Daily Tasks" at bounding box center [179, 169] width 56 height 11
click at [86, 187] on span "Completion Time" at bounding box center [60, 192] width 80 height 11
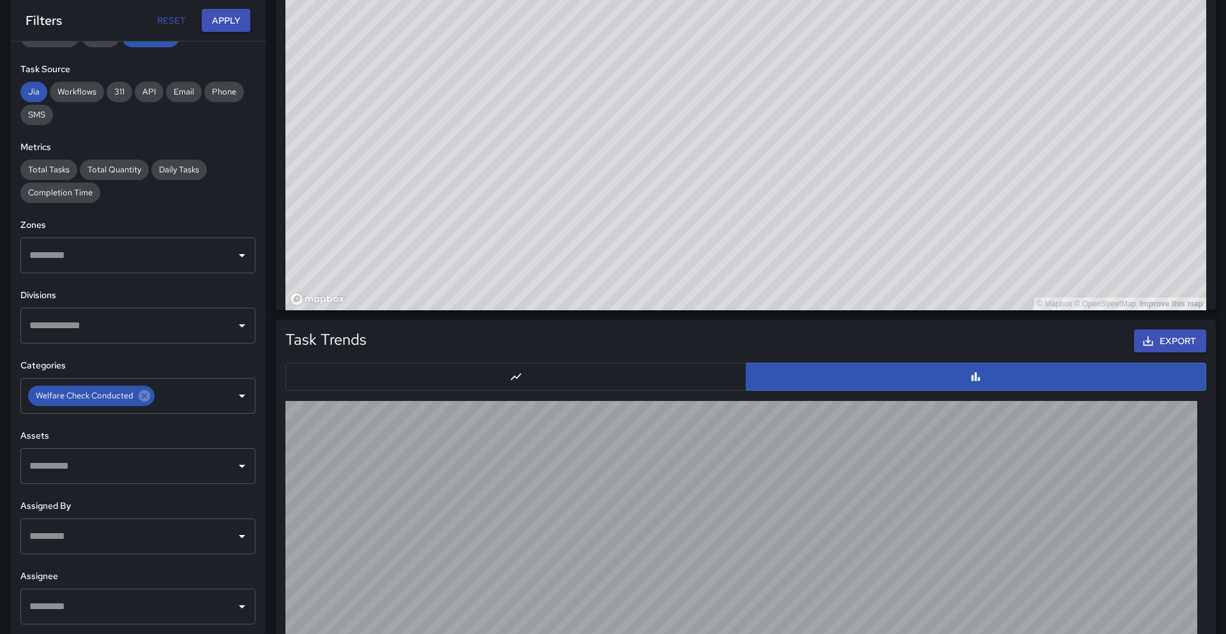
scroll to position [934, 0]
drag, startPoint x: 254, startPoint y: 502, endPoint x: 260, endPoint y: 488, distance: 15.2
click at [260, 488] on div "**********" at bounding box center [137, 338] width 255 height 593
drag, startPoint x: 260, startPoint y: 488, endPoint x: 266, endPoint y: 479, distance: 10.6
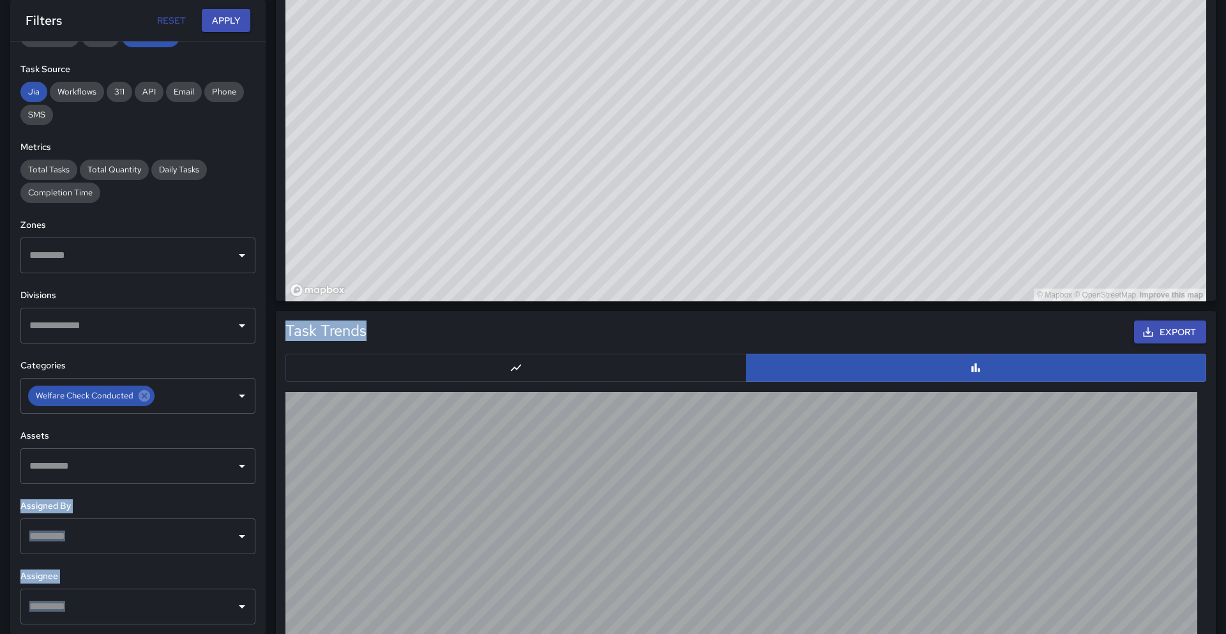
scroll to position [944, 0]
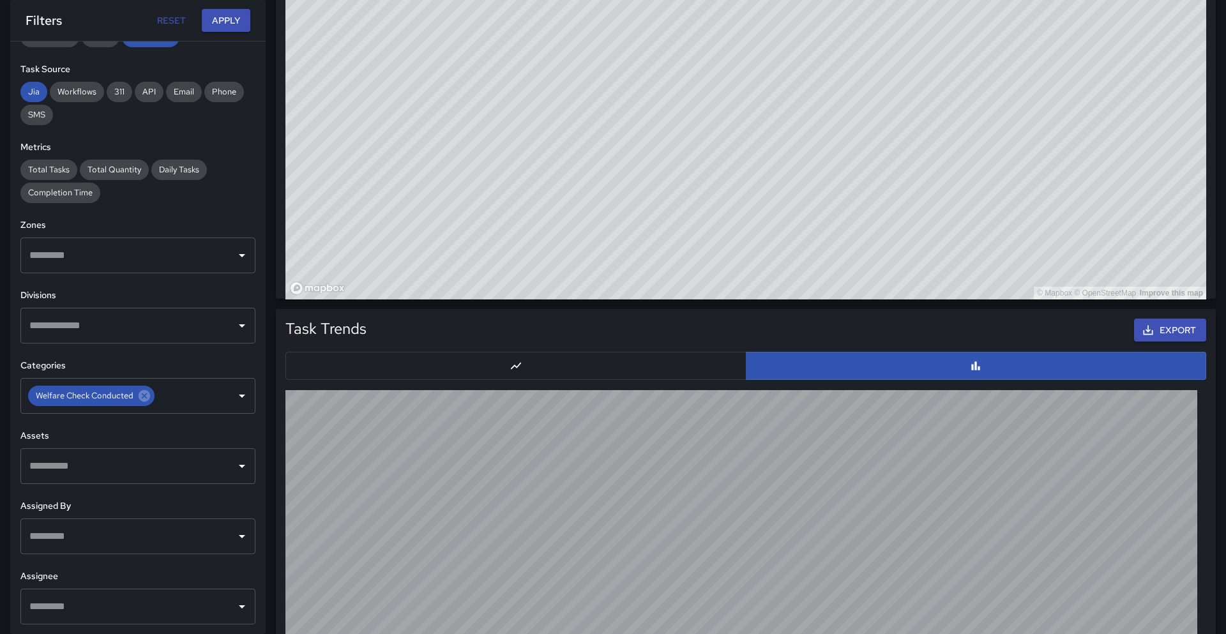
click at [271, 583] on div "Task Trends Export" at bounding box center [741, 577] width 950 height 557
click at [252, 575] on h6 "Assignee" at bounding box center [137, 577] width 235 height 14
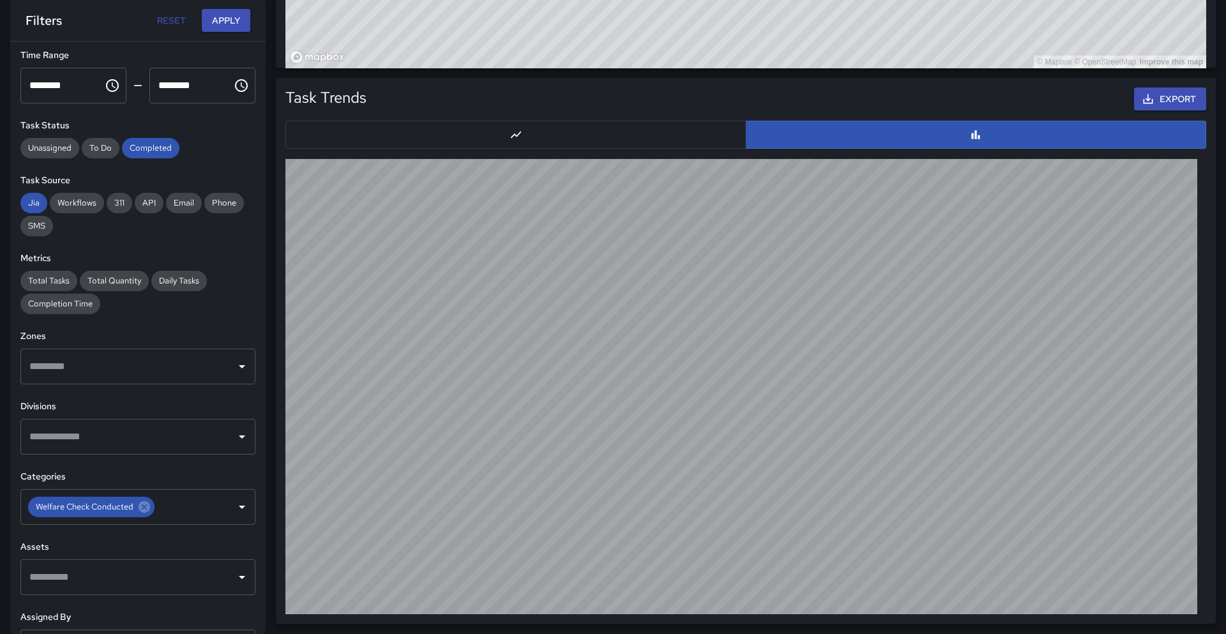
scroll to position [57, 0]
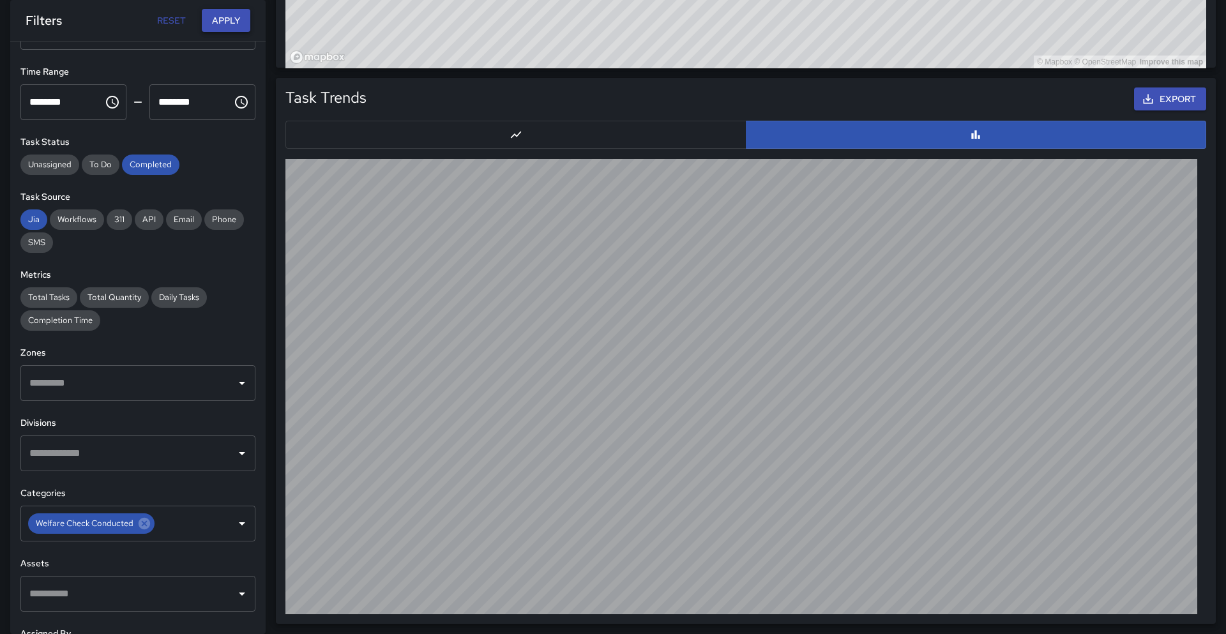
click at [222, 9] on button "Apply" at bounding box center [226, 21] width 49 height 24
click at [220, 15] on button "Apply" at bounding box center [226, 21] width 49 height 24
click at [146, 522] on icon at bounding box center [144, 523] width 11 height 11
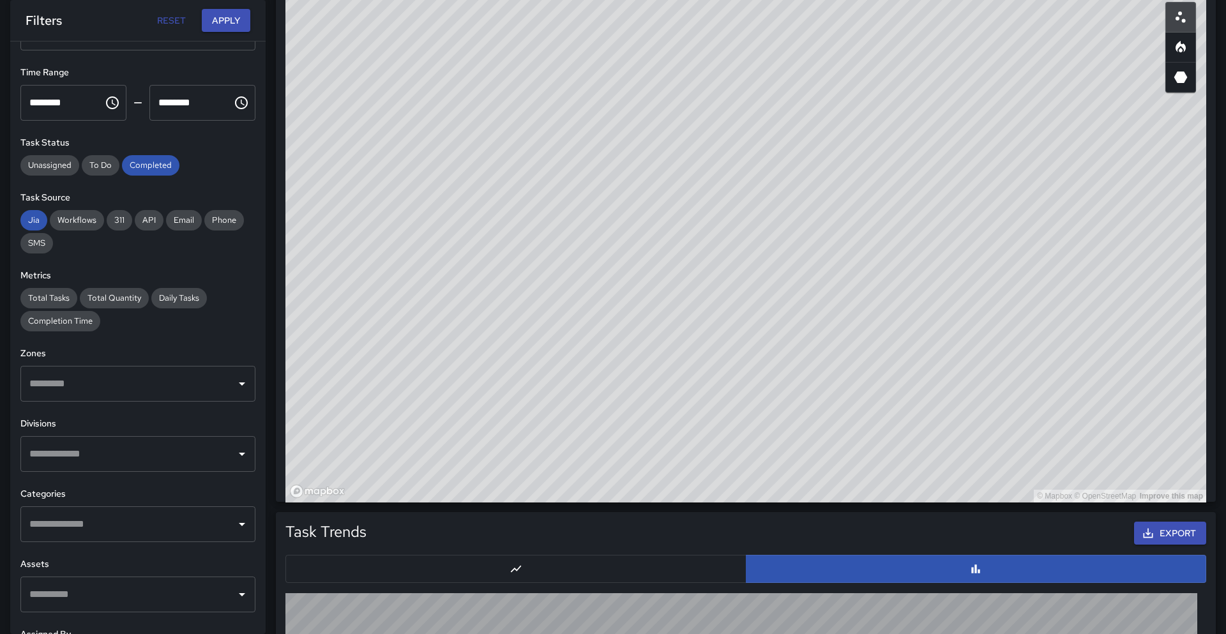
scroll to position [613, 0]
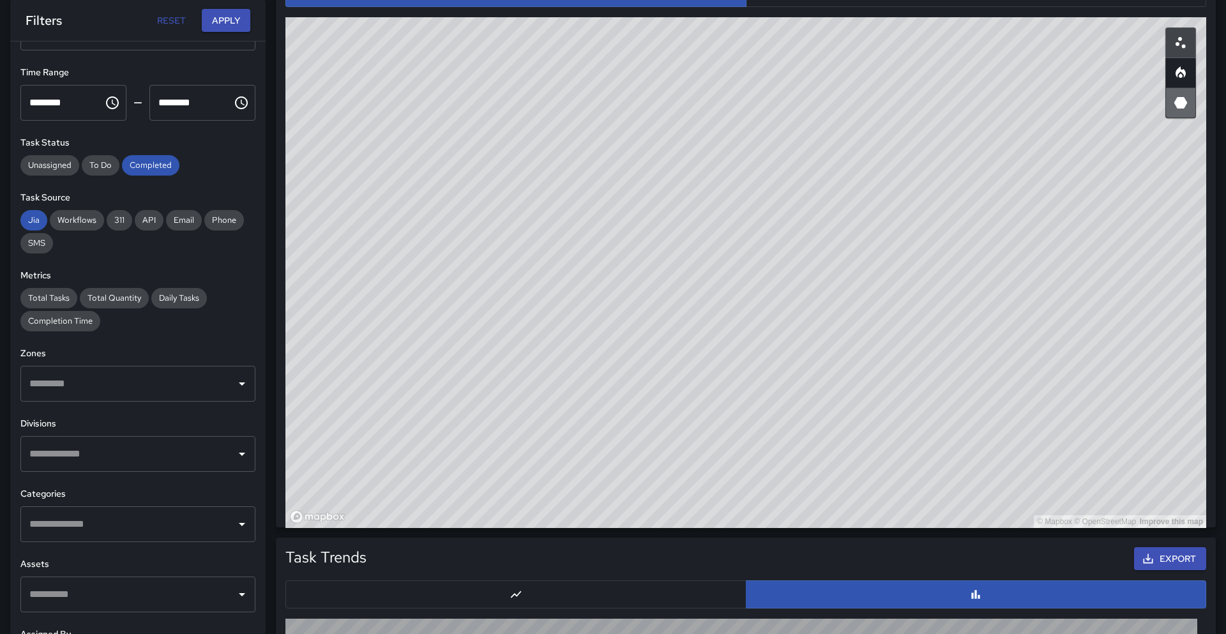
click at [1193, 102] on button "button" at bounding box center [1181, 103] width 31 height 31
click at [1189, 78] on button "button" at bounding box center [1181, 72] width 31 height 31
type button "heatmap"
drag, startPoint x: 725, startPoint y: 310, endPoint x: 732, endPoint y: 261, distance: 49.0
click at [732, 261] on div "© Mapbox © OpenStreetMap Improve this map" at bounding box center [745, 272] width 921 height 511
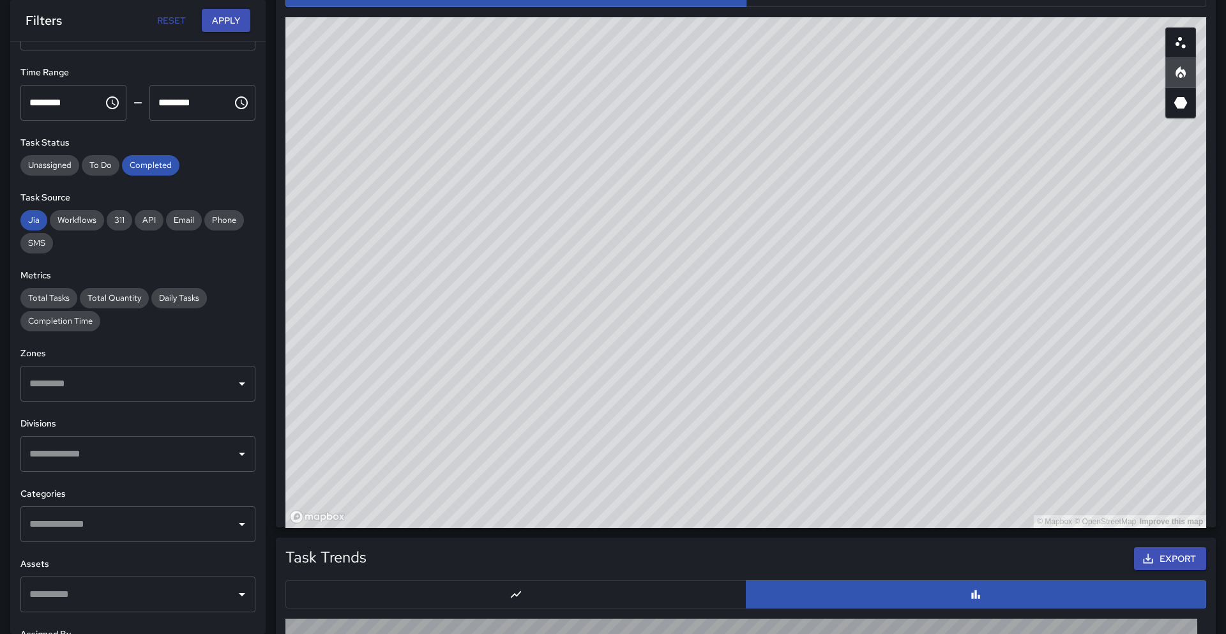
drag, startPoint x: 736, startPoint y: 264, endPoint x: 739, endPoint y: 294, distance: 29.5
click at [739, 294] on div "© Mapbox © OpenStreetMap Improve this map" at bounding box center [745, 272] width 921 height 511
click at [246, 525] on icon "Open" at bounding box center [241, 524] width 15 height 15
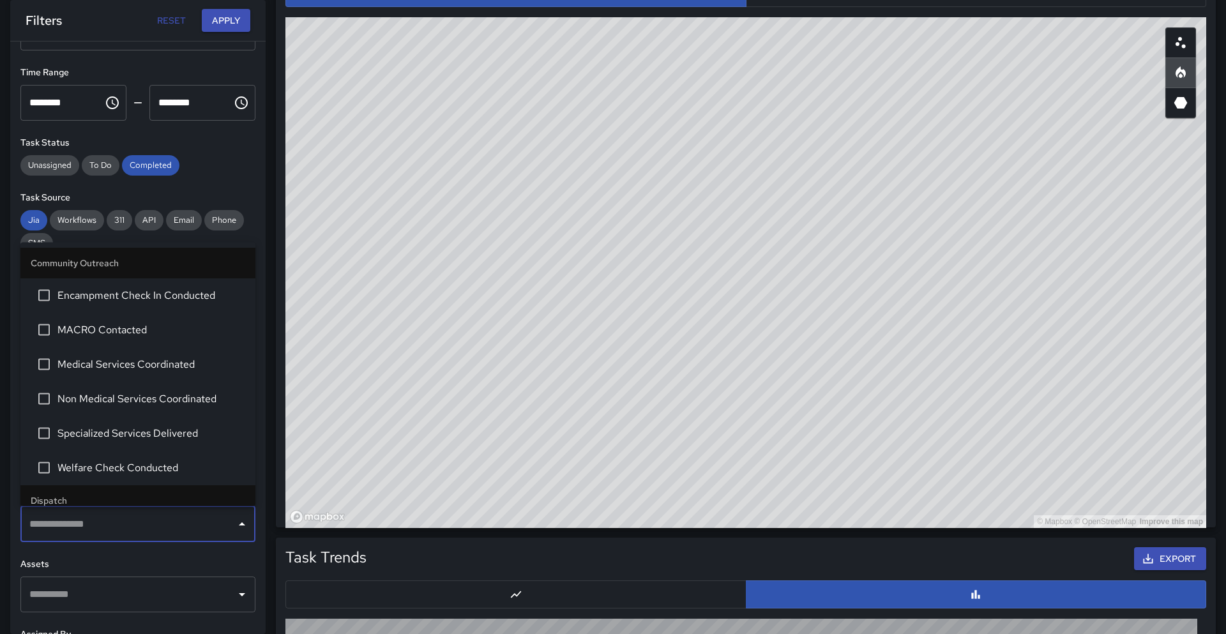
click at [246, 525] on icon "Close" at bounding box center [241, 524] width 15 height 15
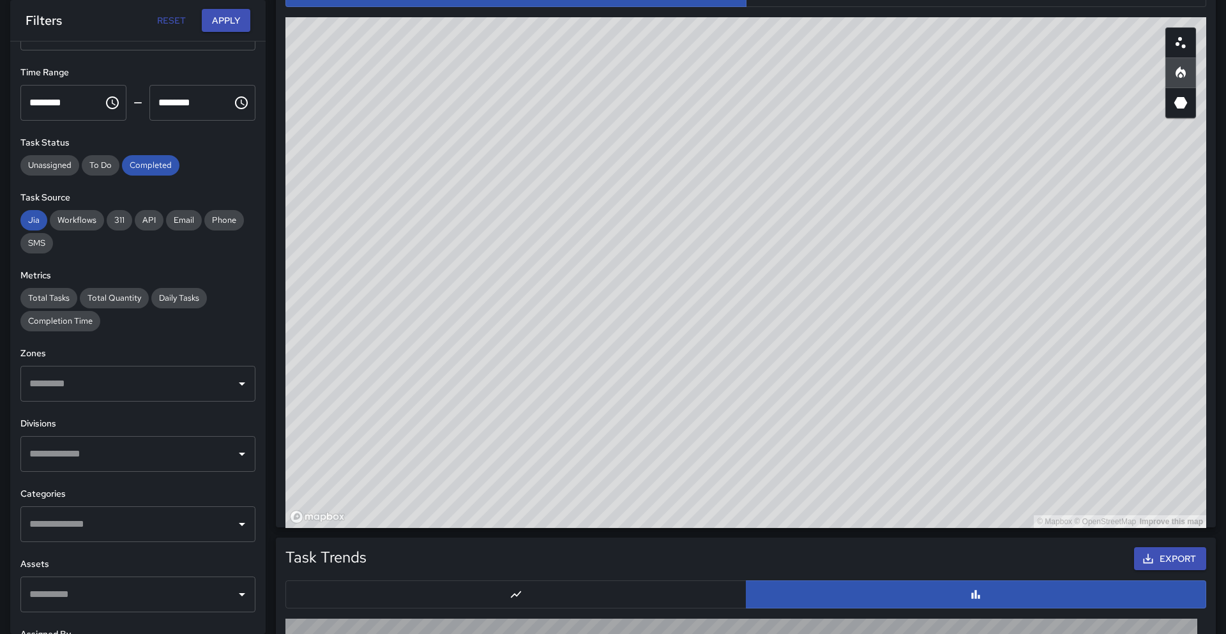
click at [263, 569] on div "**********" at bounding box center [137, 338] width 255 height 593
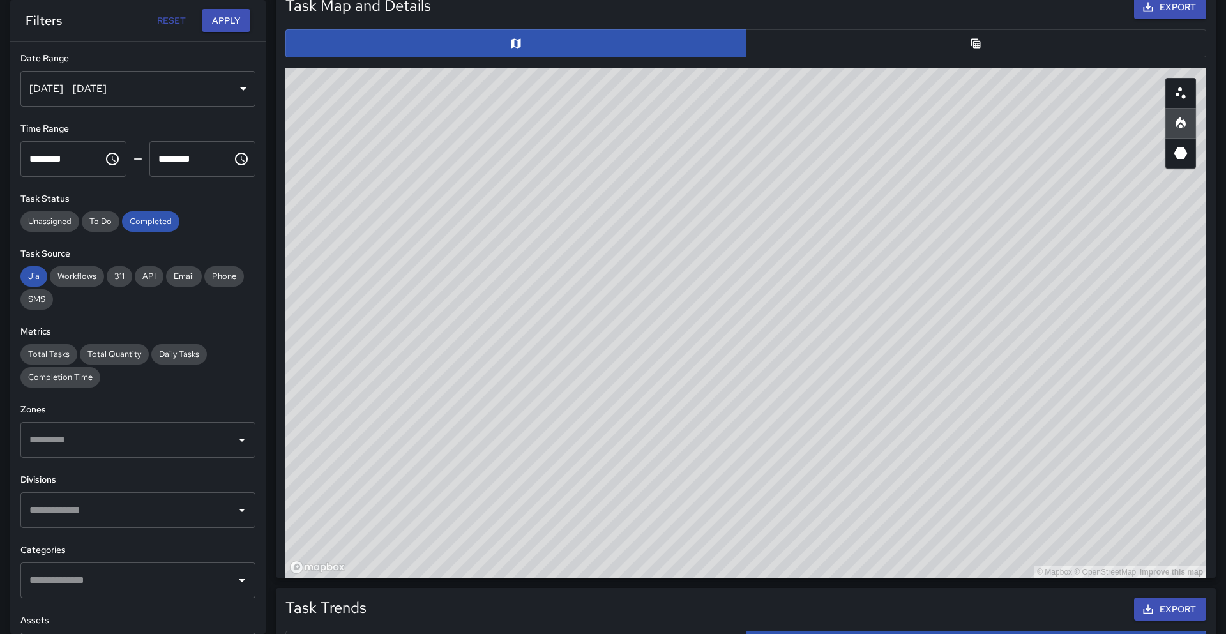
scroll to position [562, 0]
click at [190, 80] on div "[DATE] - [DATE]" at bounding box center [137, 89] width 235 height 36
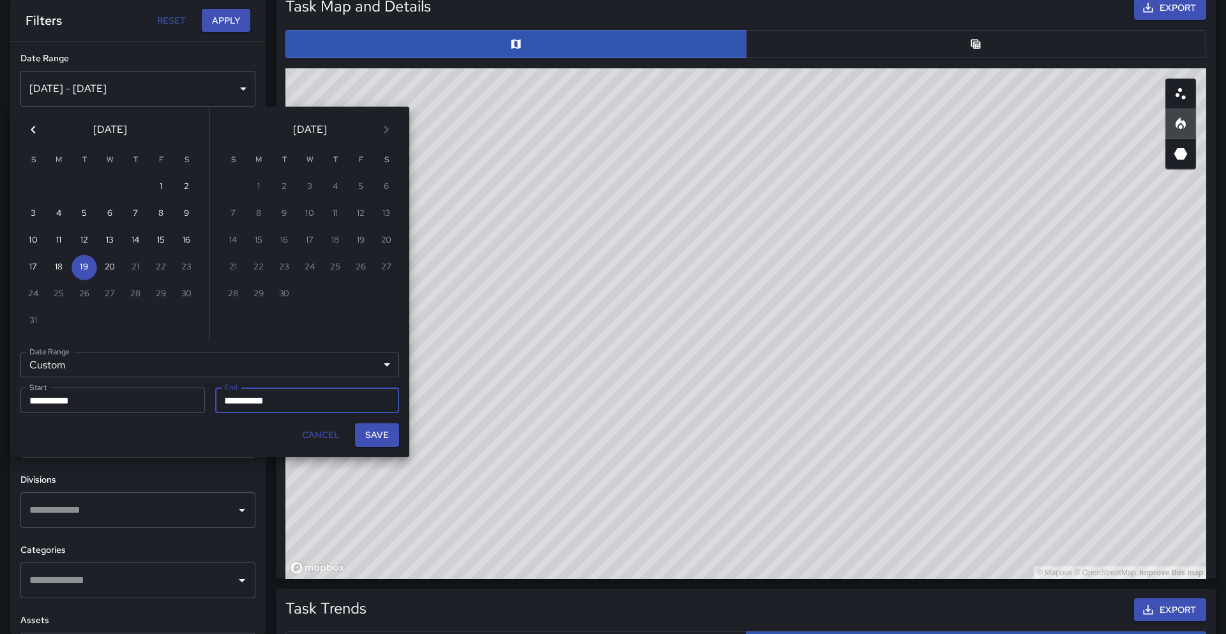
click at [134, 353] on div "Custom ****** Date Range" at bounding box center [209, 365] width 379 height 26
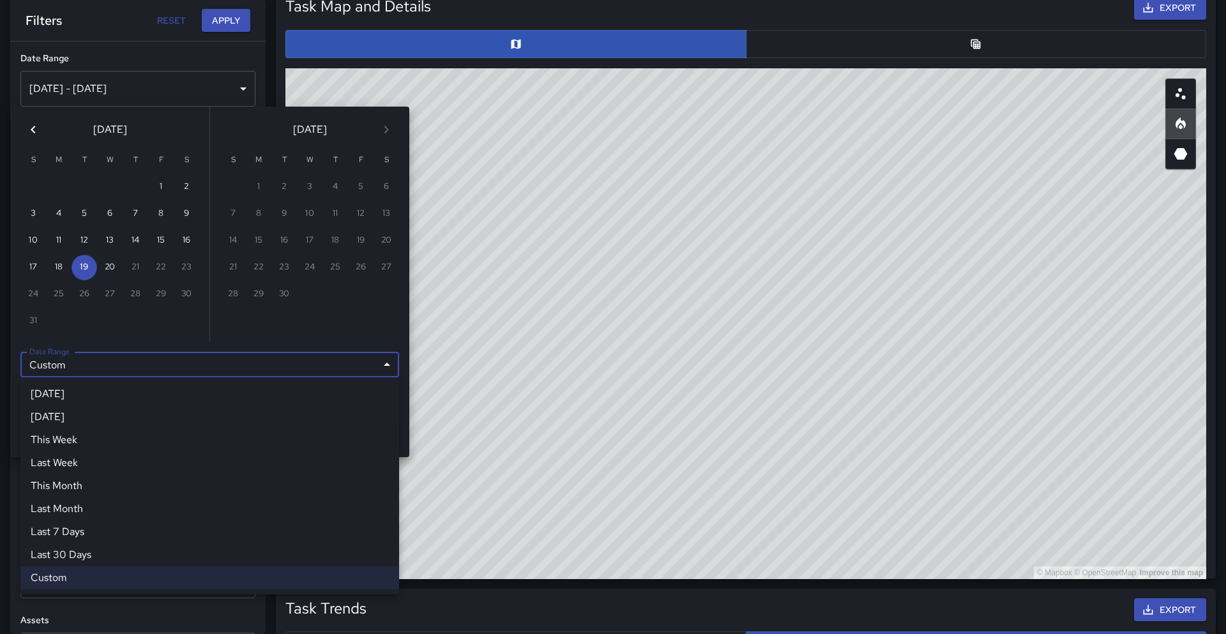
click at [107, 482] on li "This Month" at bounding box center [209, 486] width 379 height 23
type input "**********"
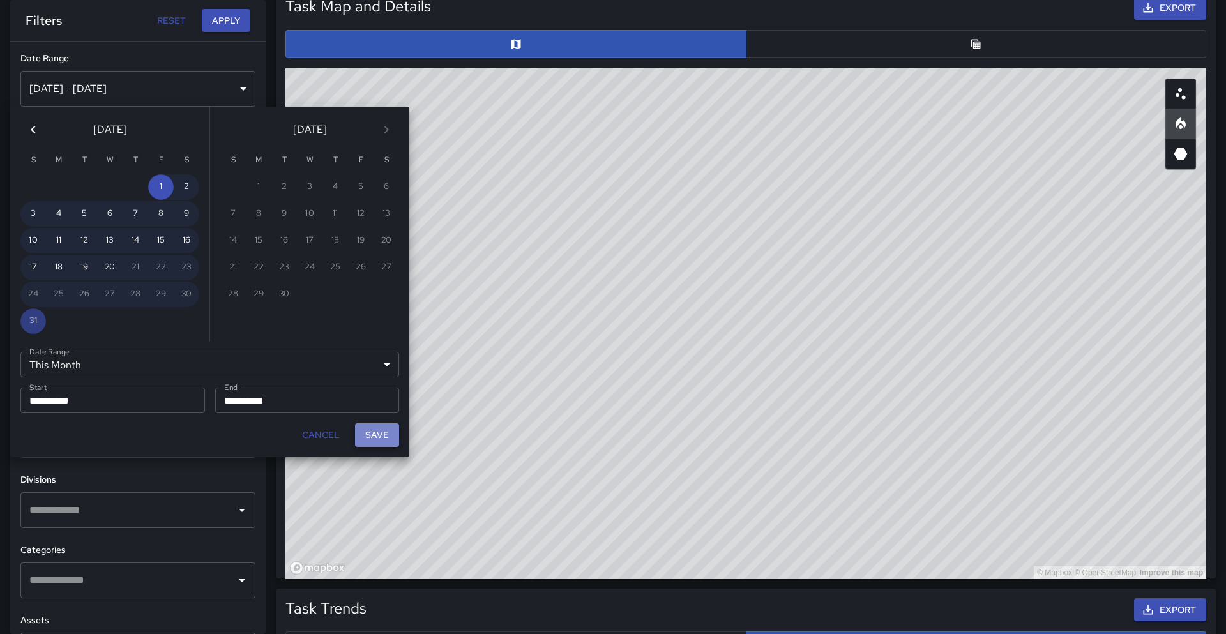
click at [384, 434] on button "Save" at bounding box center [377, 435] width 44 height 24
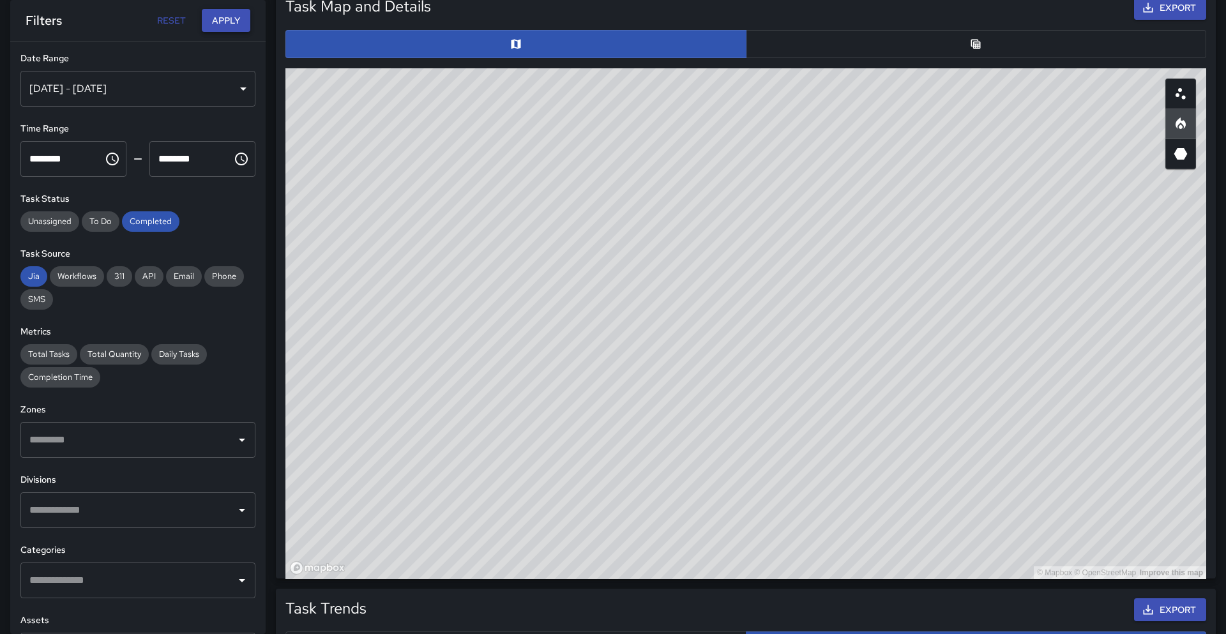
click at [210, 23] on button "Apply" at bounding box center [226, 21] width 49 height 24
drag, startPoint x: 665, startPoint y: 231, endPoint x: 556, endPoint y: 251, distance: 111.0
click at [556, 251] on div "© Mapbox © OpenStreetMap Improve this map" at bounding box center [745, 323] width 921 height 511
drag, startPoint x: 649, startPoint y: 278, endPoint x: 619, endPoint y: 387, distance: 113.3
click at [619, 387] on div "© Mapbox © OpenStreetMap Improve this map" at bounding box center [745, 323] width 921 height 511
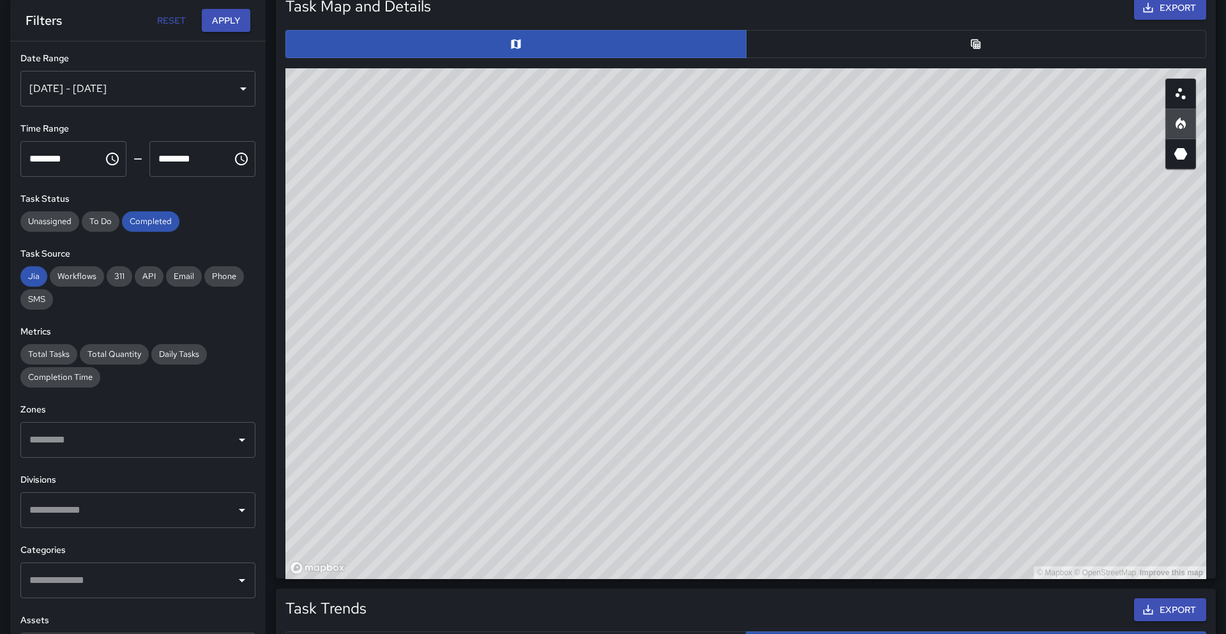
drag, startPoint x: 717, startPoint y: 248, endPoint x: 694, endPoint y: 331, distance: 85.4
click at [685, 478] on div "© Mapbox © OpenStreetMap Improve this map" at bounding box center [745, 323] width 921 height 511
click at [723, 237] on div "© Mapbox © OpenStreetMap Improve this map" at bounding box center [745, 323] width 921 height 511
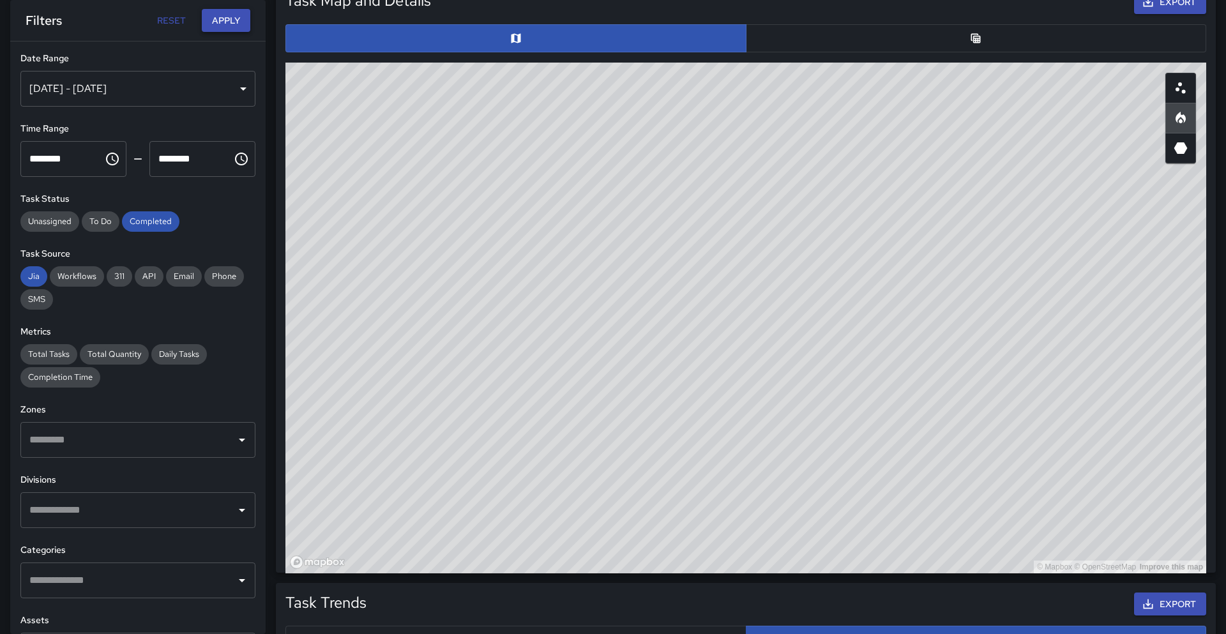
scroll to position [573, 0]
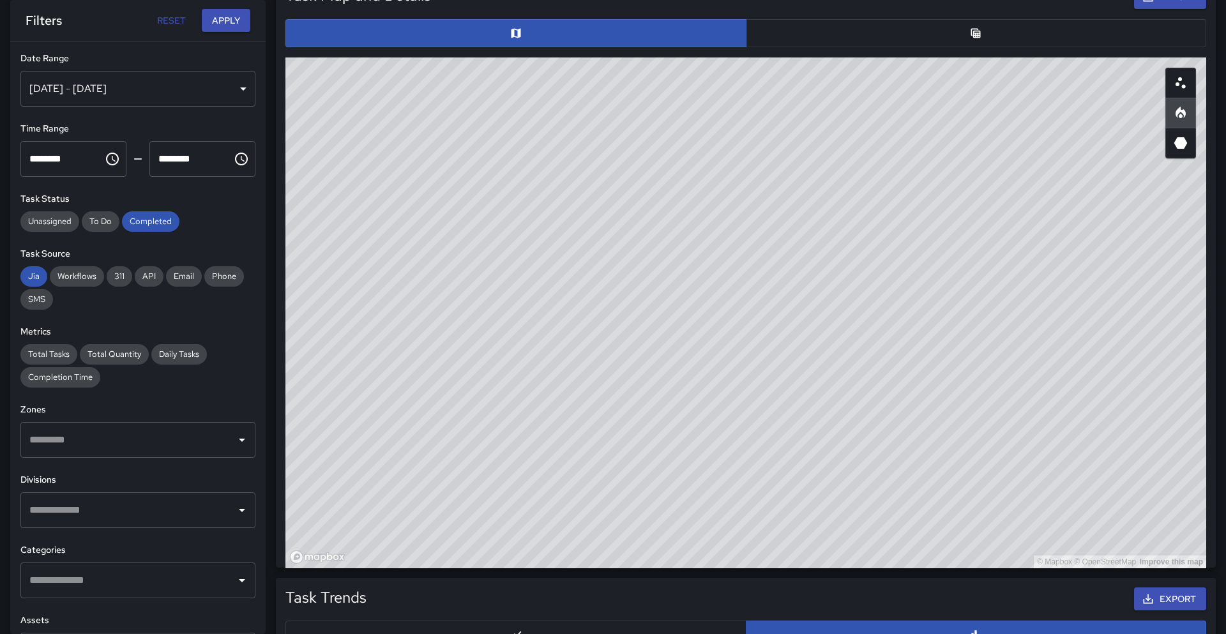
click at [168, 22] on button "Reset" at bounding box center [171, 21] width 41 height 24
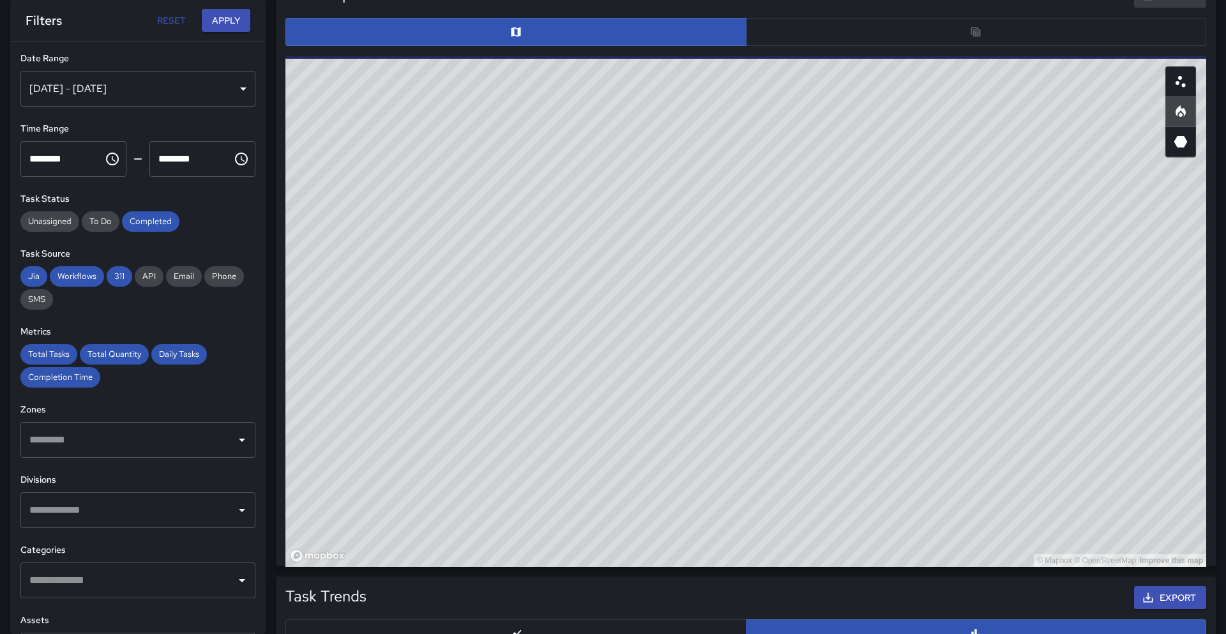
type input "**********"
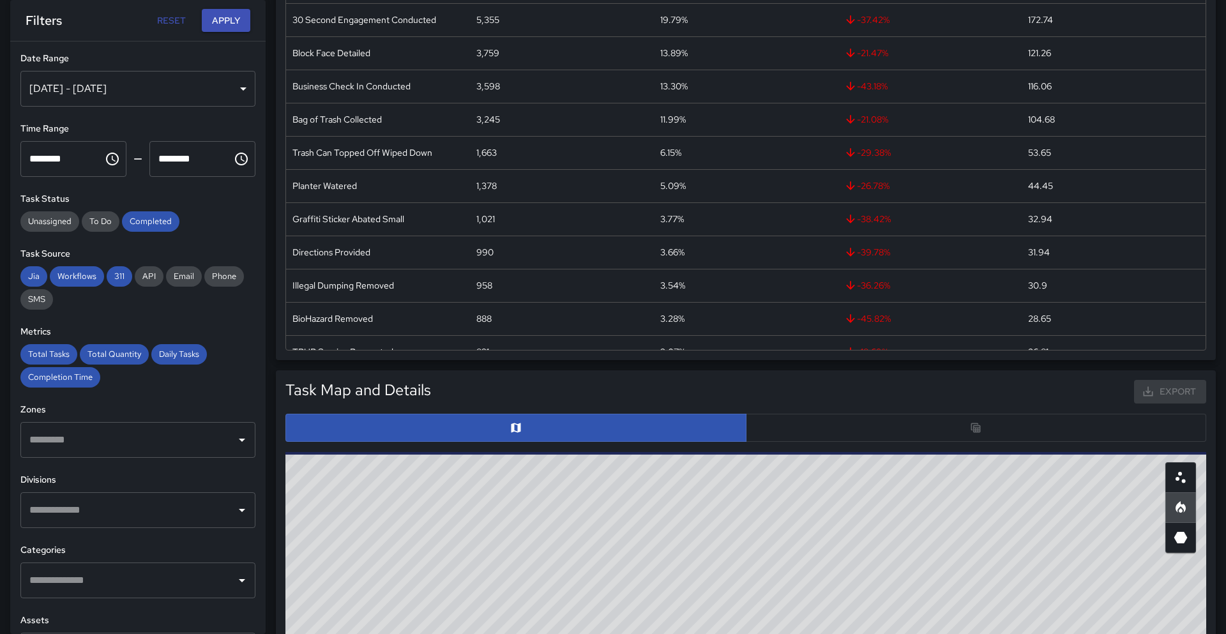
scroll to position [0, 0]
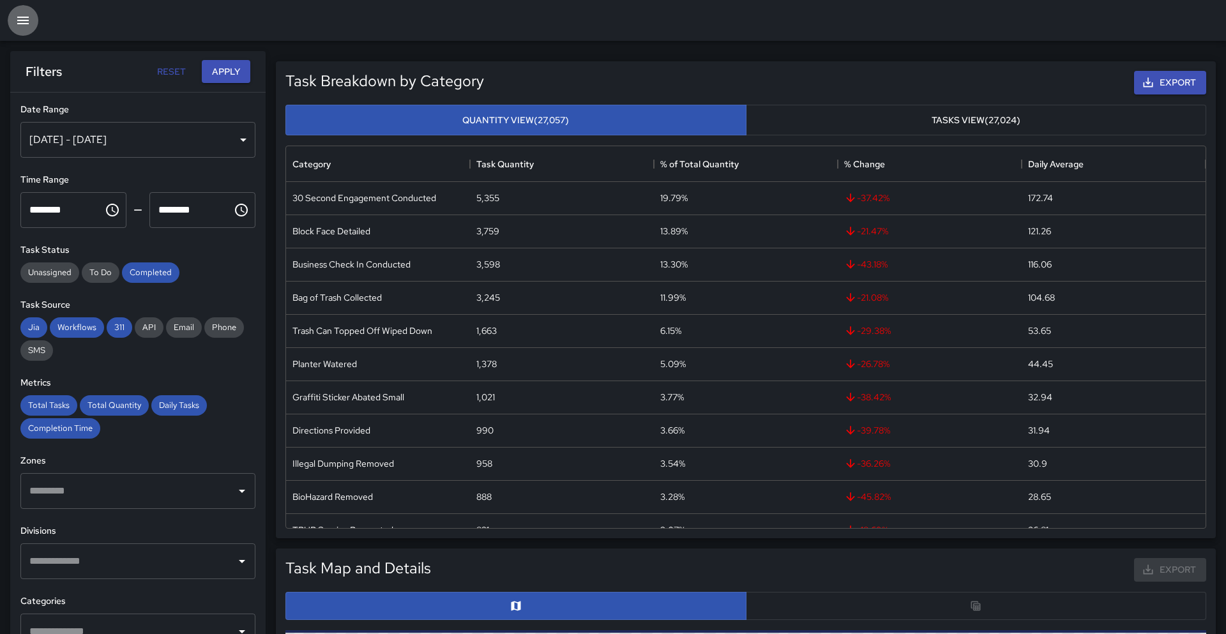
click at [14, 26] on button "button" at bounding box center [23, 20] width 31 height 31
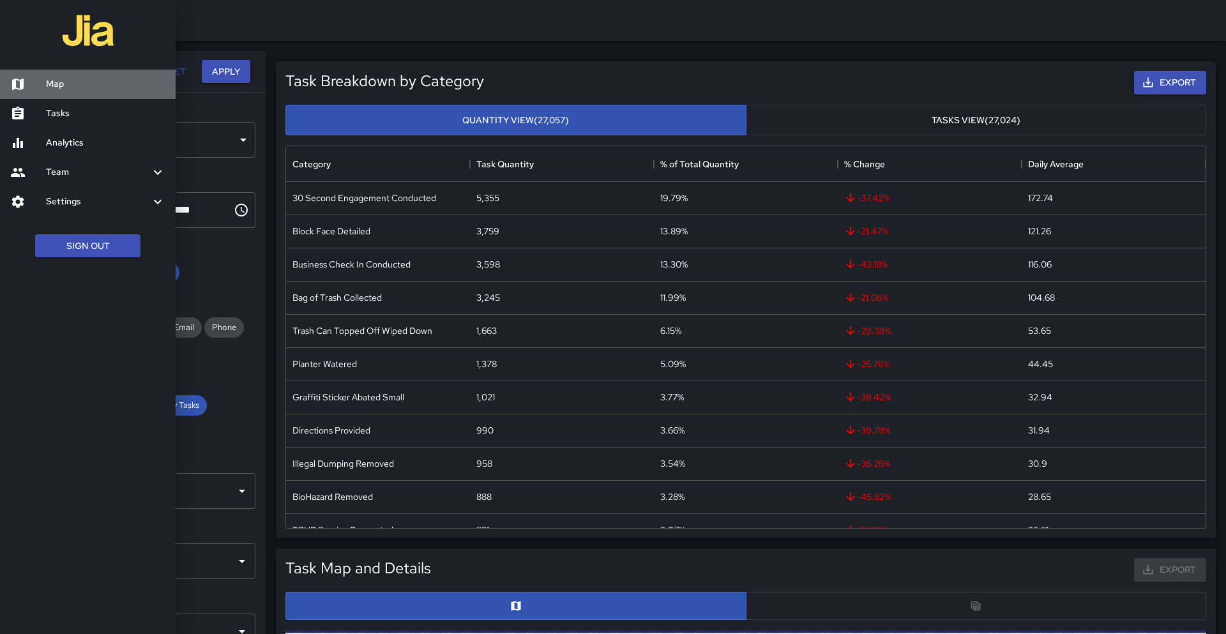
click at [38, 91] on link "Map" at bounding box center [88, 84] width 176 height 29
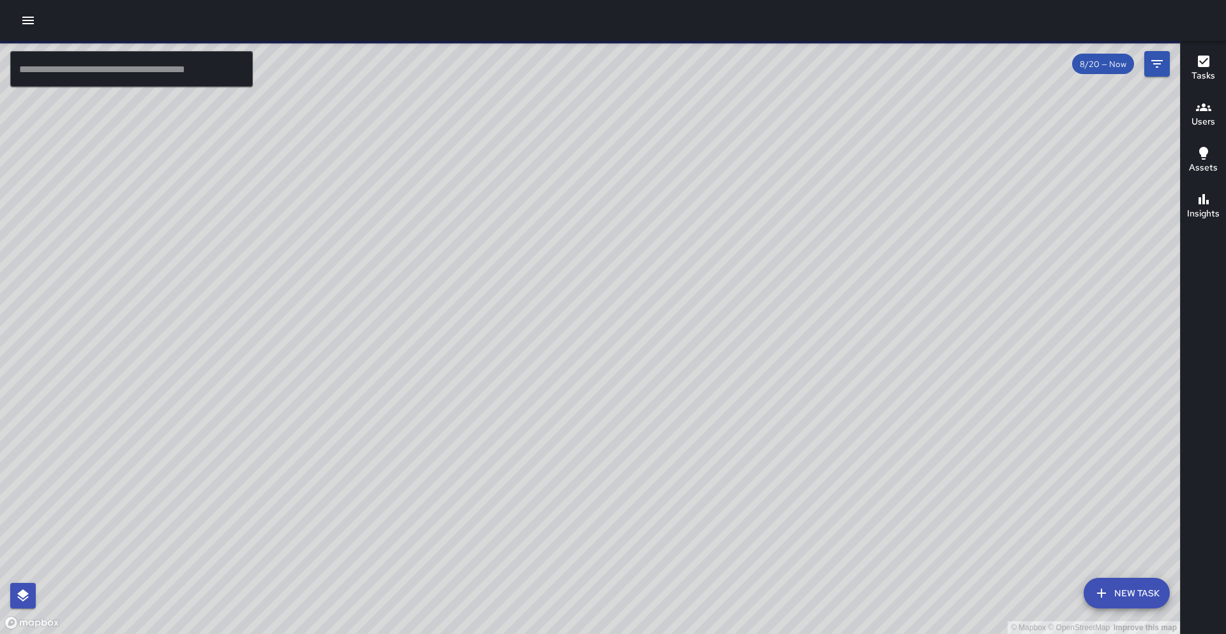
click at [50, 80] on input "text" at bounding box center [131, 69] width 243 height 36
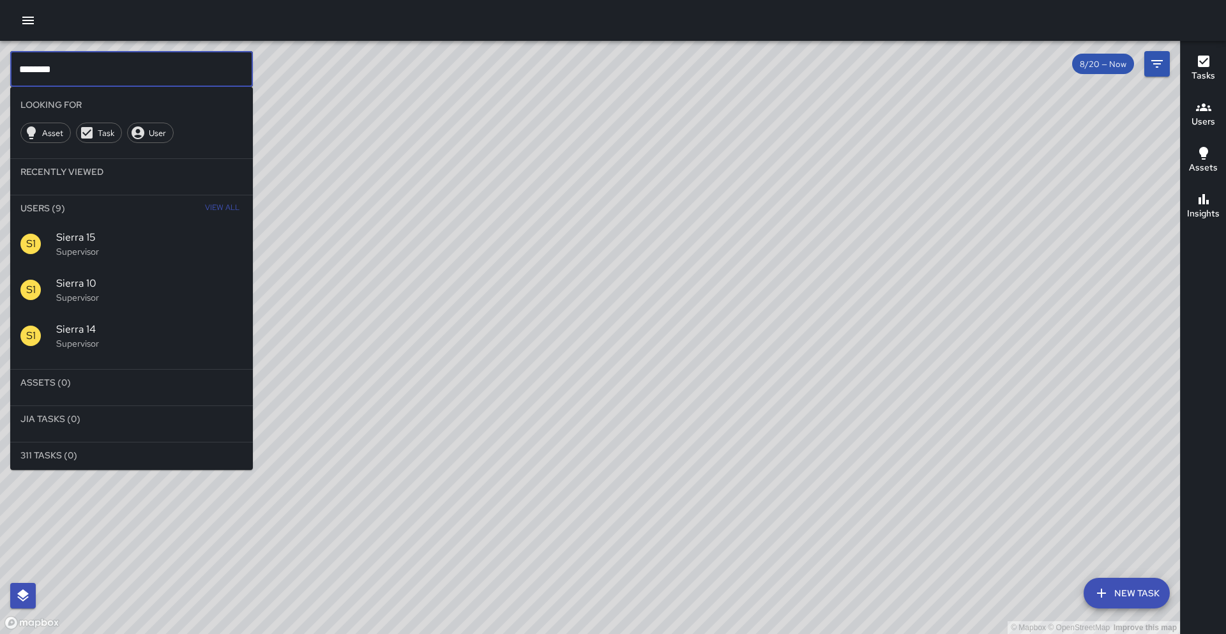
type input "********"
drag, startPoint x: 529, startPoint y: 317, endPoint x: 570, endPoint y: 280, distance: 55.2
click at [570, 280] on div "© Mapbox © OpenStreetMap Improve this map" at bounding box center [590, 337] width 1180 height 593
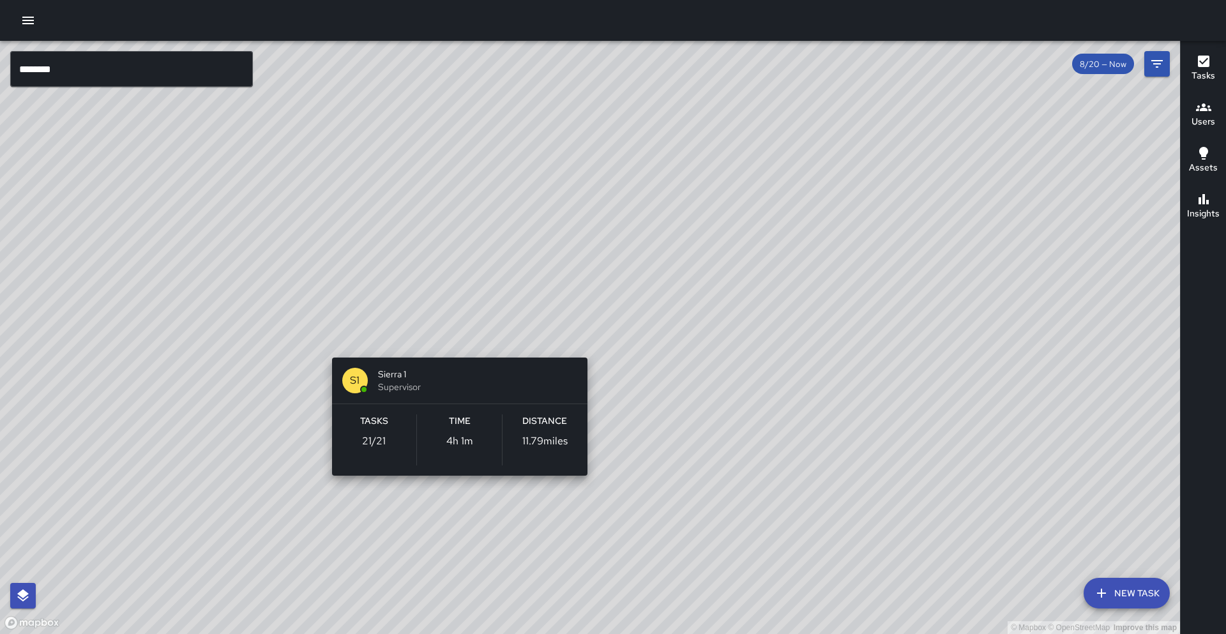
click at [457, 346] on div "© Mapbox © OpenStreetMap Improve this map S1 Sierra 1 Supervisor Tasks 21 / 21 …" at bounding box center [590, 337] width 1180 height 593
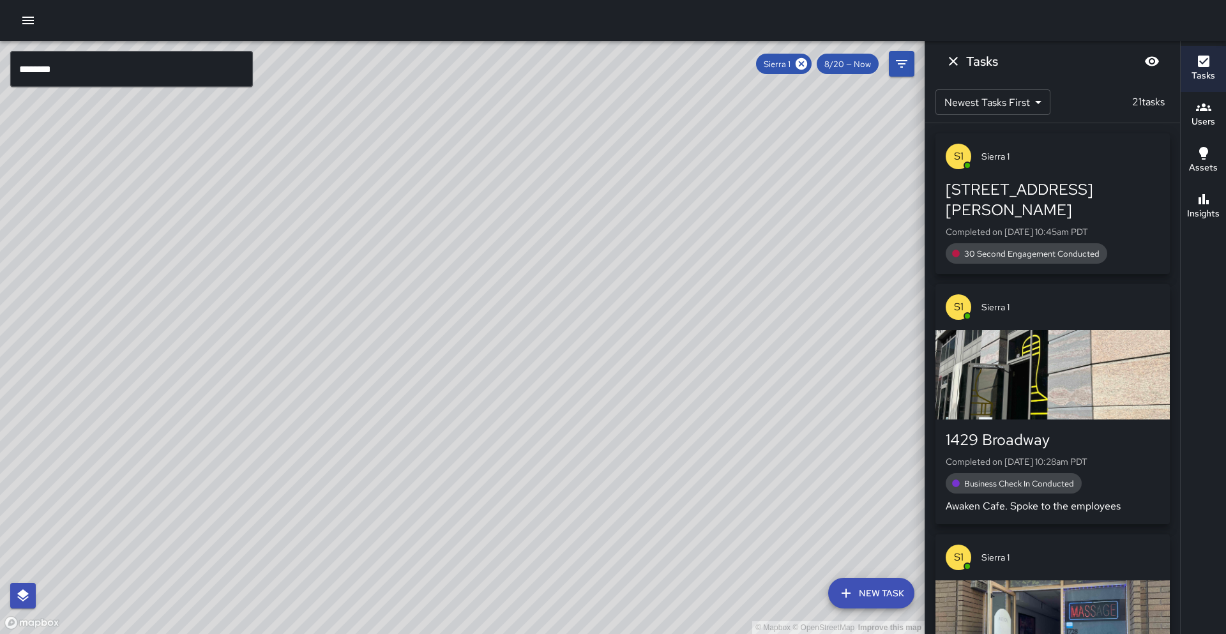
drag, startPoint x: 371, startPoint y: 618, endPoint x: 362, endPoint y: 445, distance: 173.3
click at [362, 445] on div "© Mapbox © OpenStreetMap Improve this map" at bounding box center [462, 337] width 925 height 593
click at [803, 66] on icon at bounding box center [801, 63] width 11 height 11
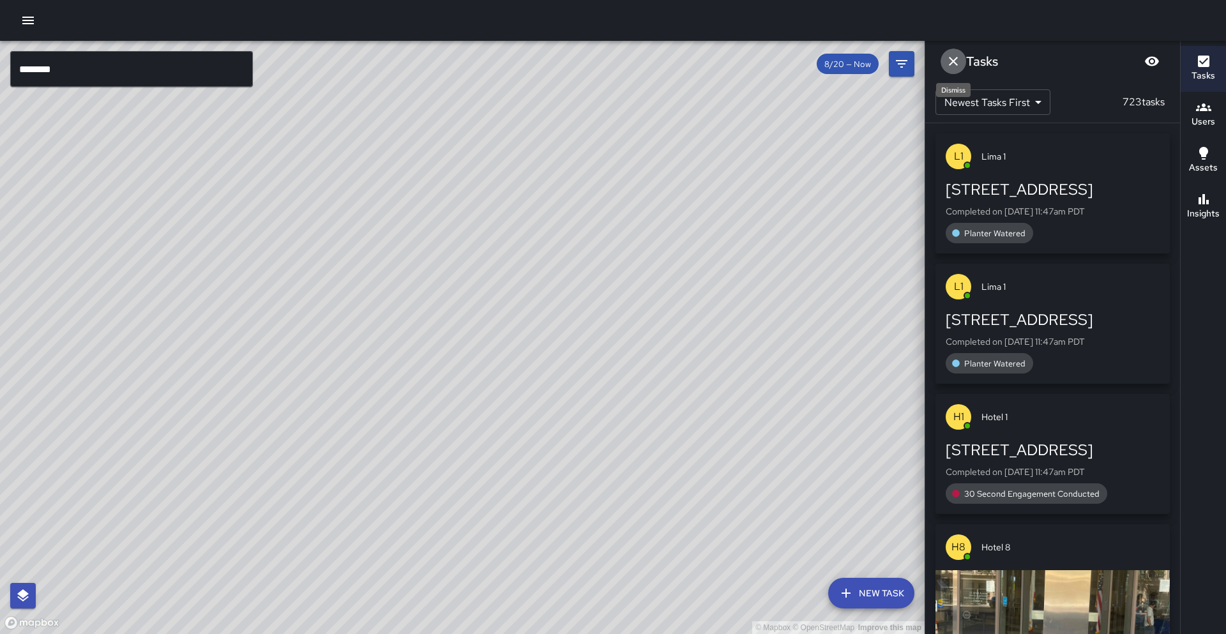
click at [950, 62] on icon "Dismiss" at bounding box center [953, 61] width 15 height 15
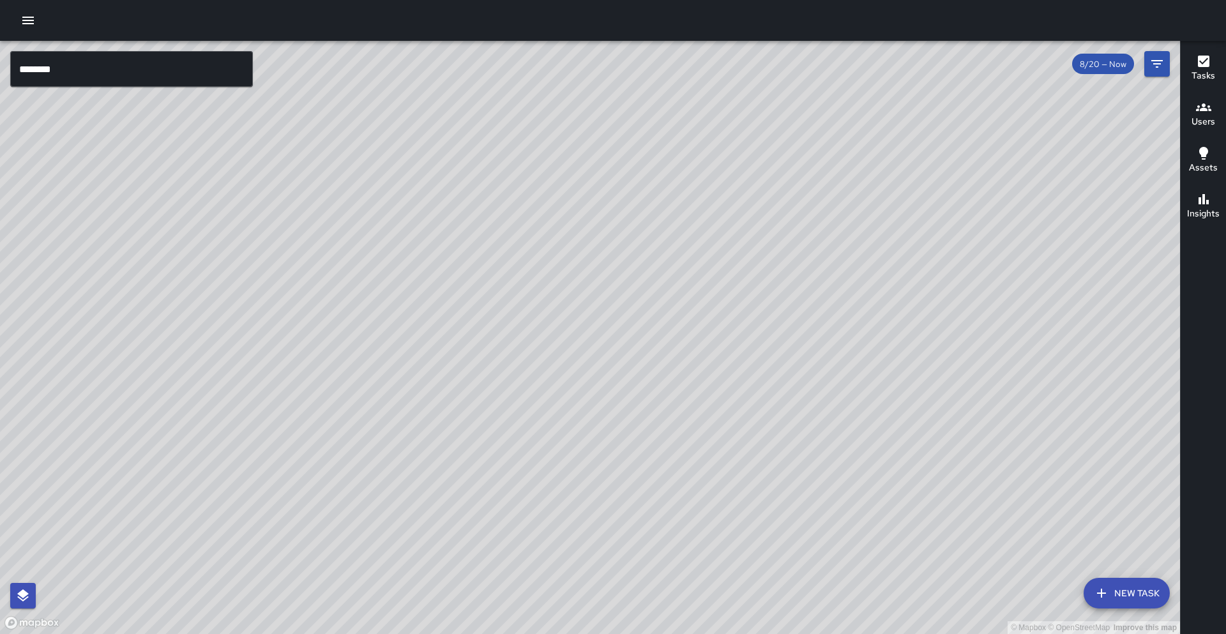
drag, startPoint x: 982, startPoint y: 118, endPoint x: 820, endPoint y: 349, distance: 283.0
click at [820, 349] on div "© Mapbox © OpenStreetMap Improve this map" at bounding box center [590, 337] width 1180 height 593
drag, startPoint x: 832, startPoint y: 330, endPoint x: 807, endPoint y: 384, distance: 59.2
click at [798, 394] on div "© Mapbox © OpenStreetMap Improve this map" at bounding box center [590, 337] width 1180 height 593
